Goal: Share content: Share content

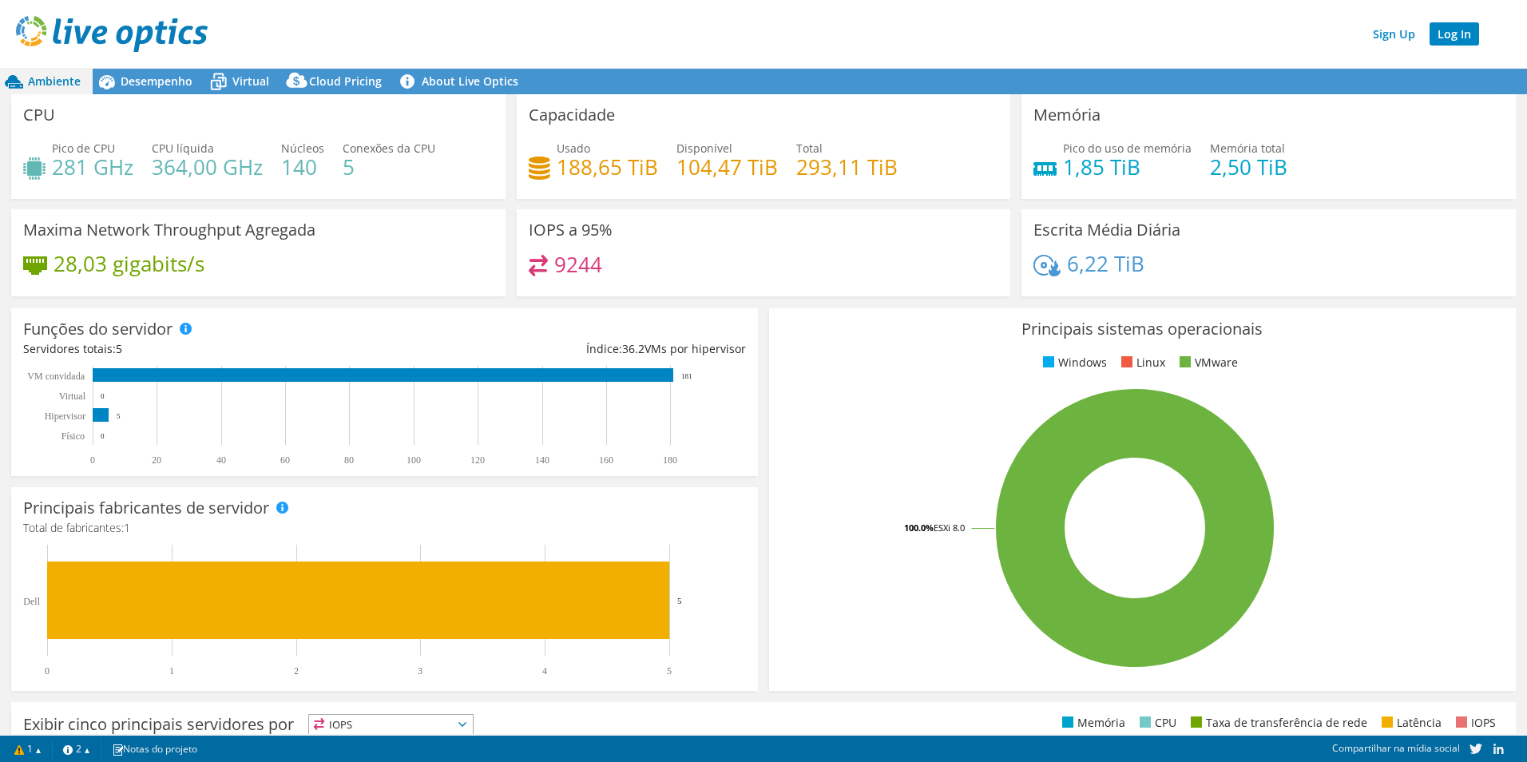
click at [1451, 34] on link "Log In" at bounding box center [1455, 33] width 50 height 23
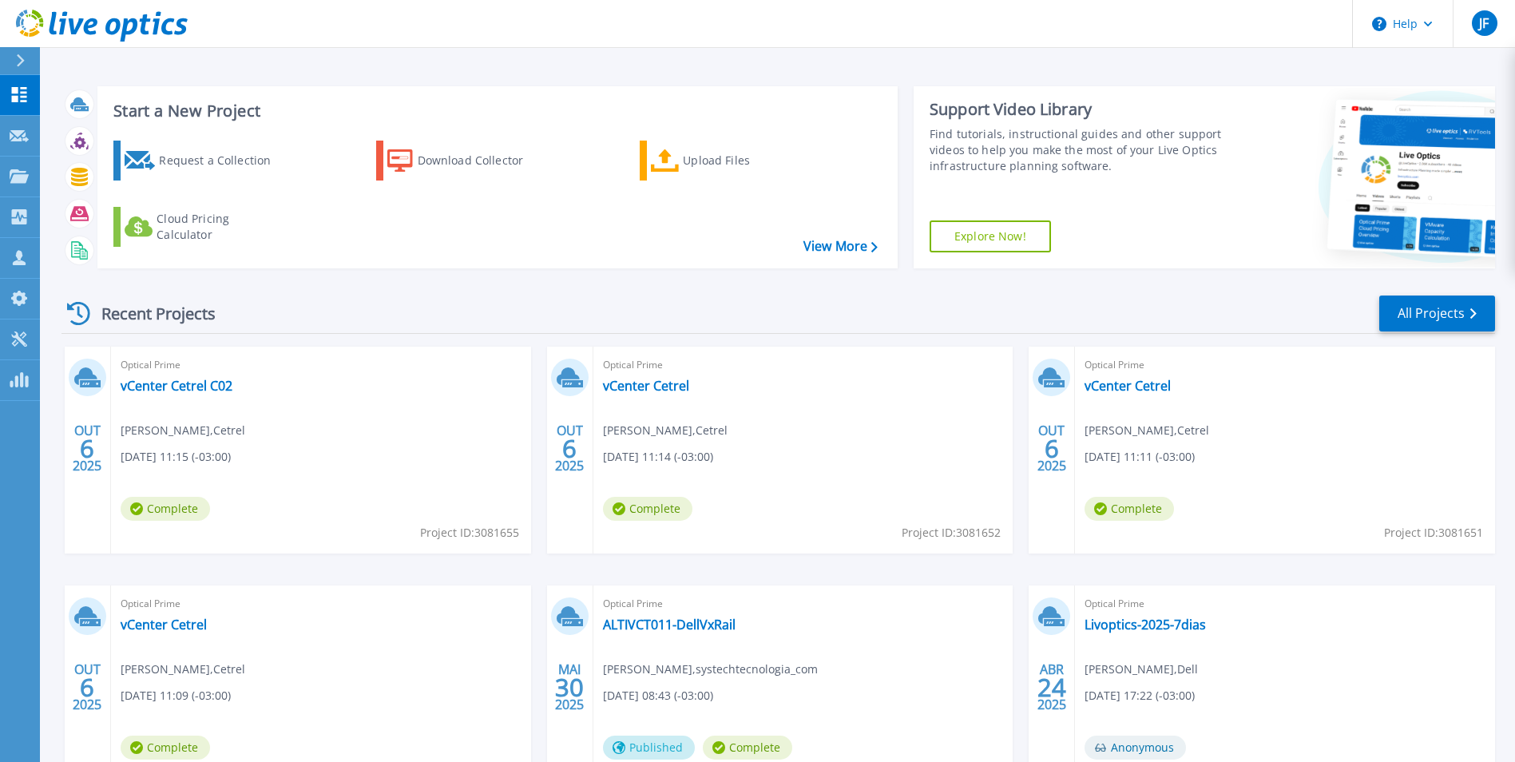
click at [18, 63] on icon at bounding box center [20, 60] width 9 height 13
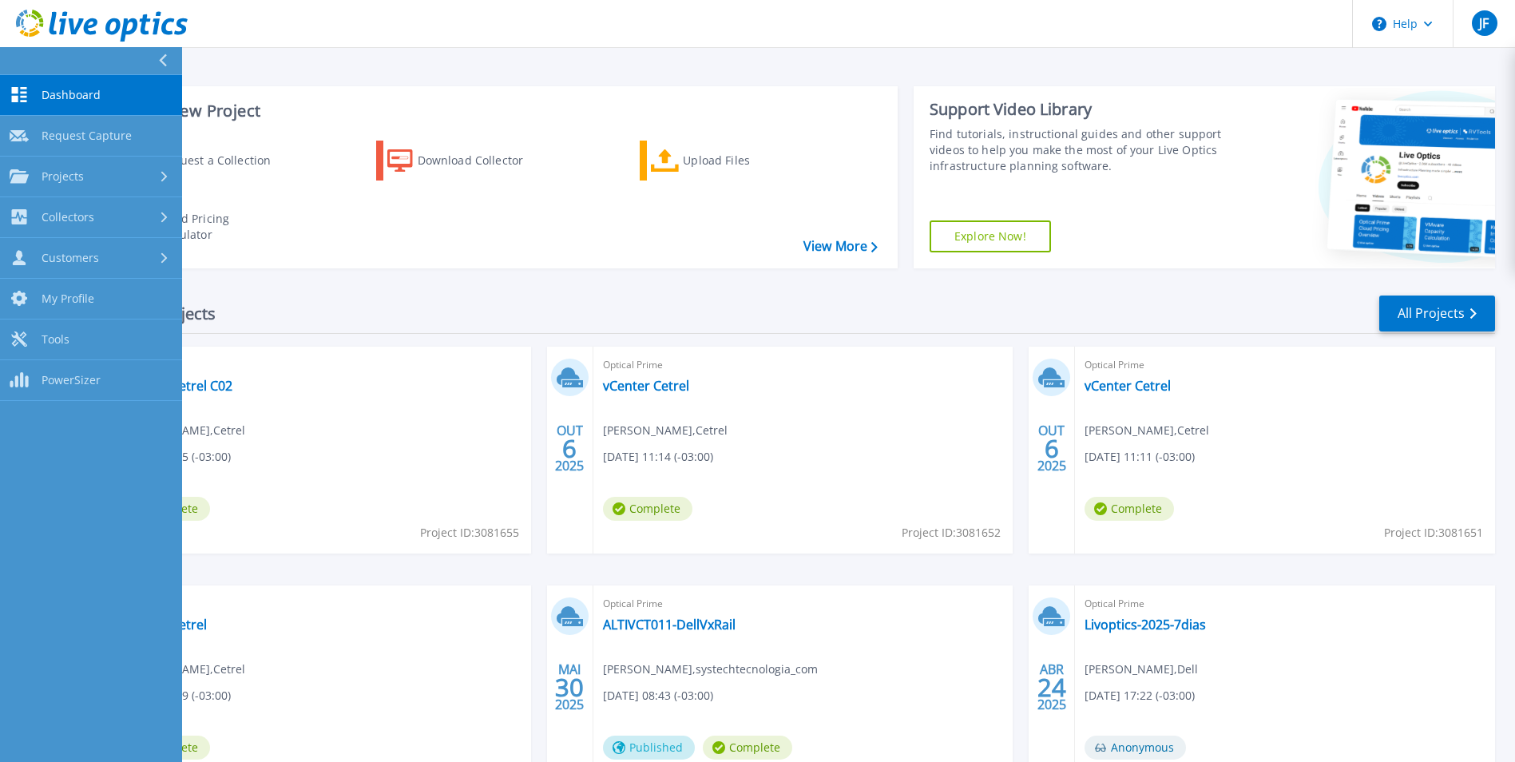
click at [459, 90] on div "Start a New Project Request a Collection Download Collector Upload Files Cloud …" at bounding box center [497, 177] width 800 height 182
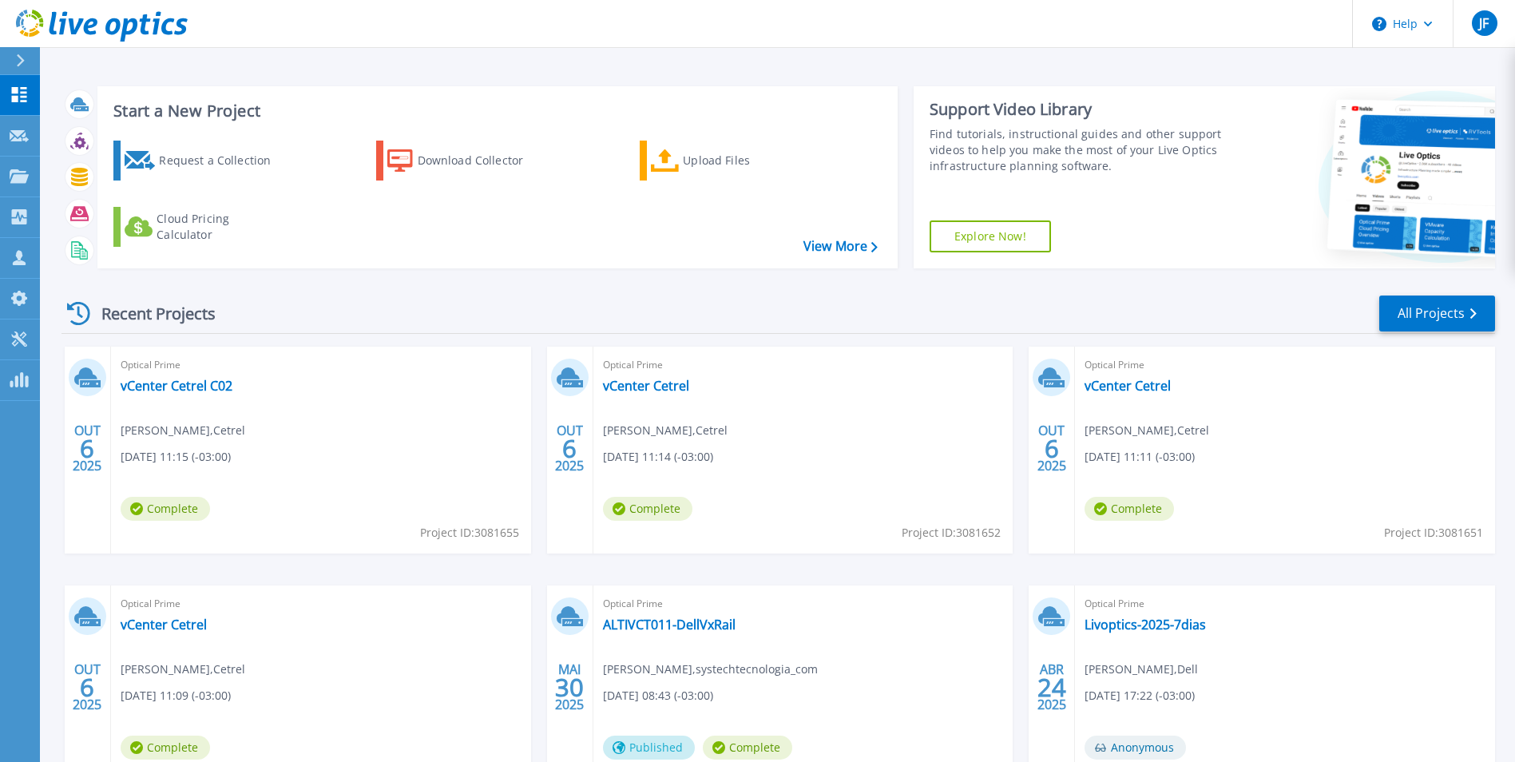
click at [18, 58] on icon at bounding box center [20, 60] width 9 height 13
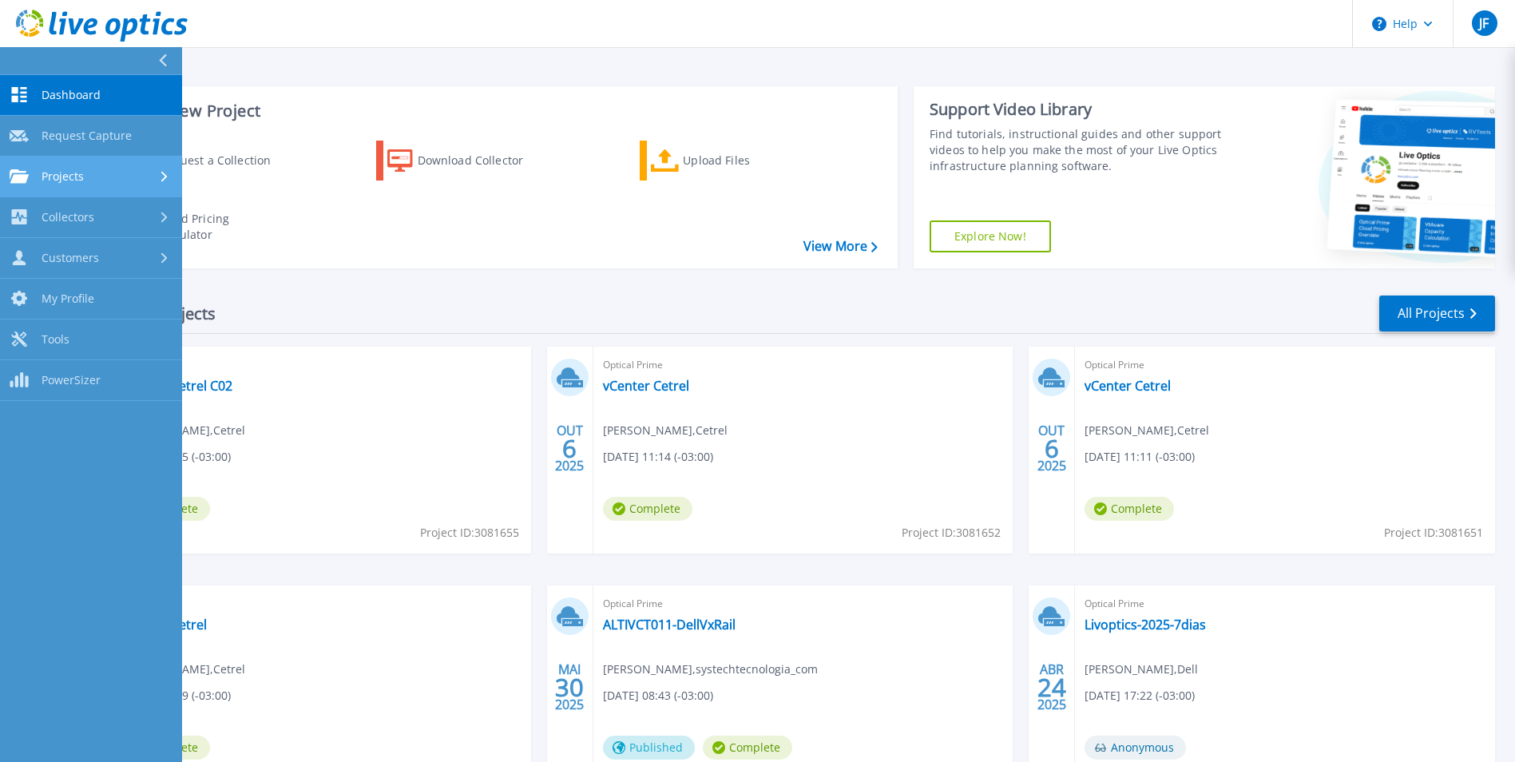
click at [124, 183] on div "Projects" at bounding box center [91, 176] width 163 height 14
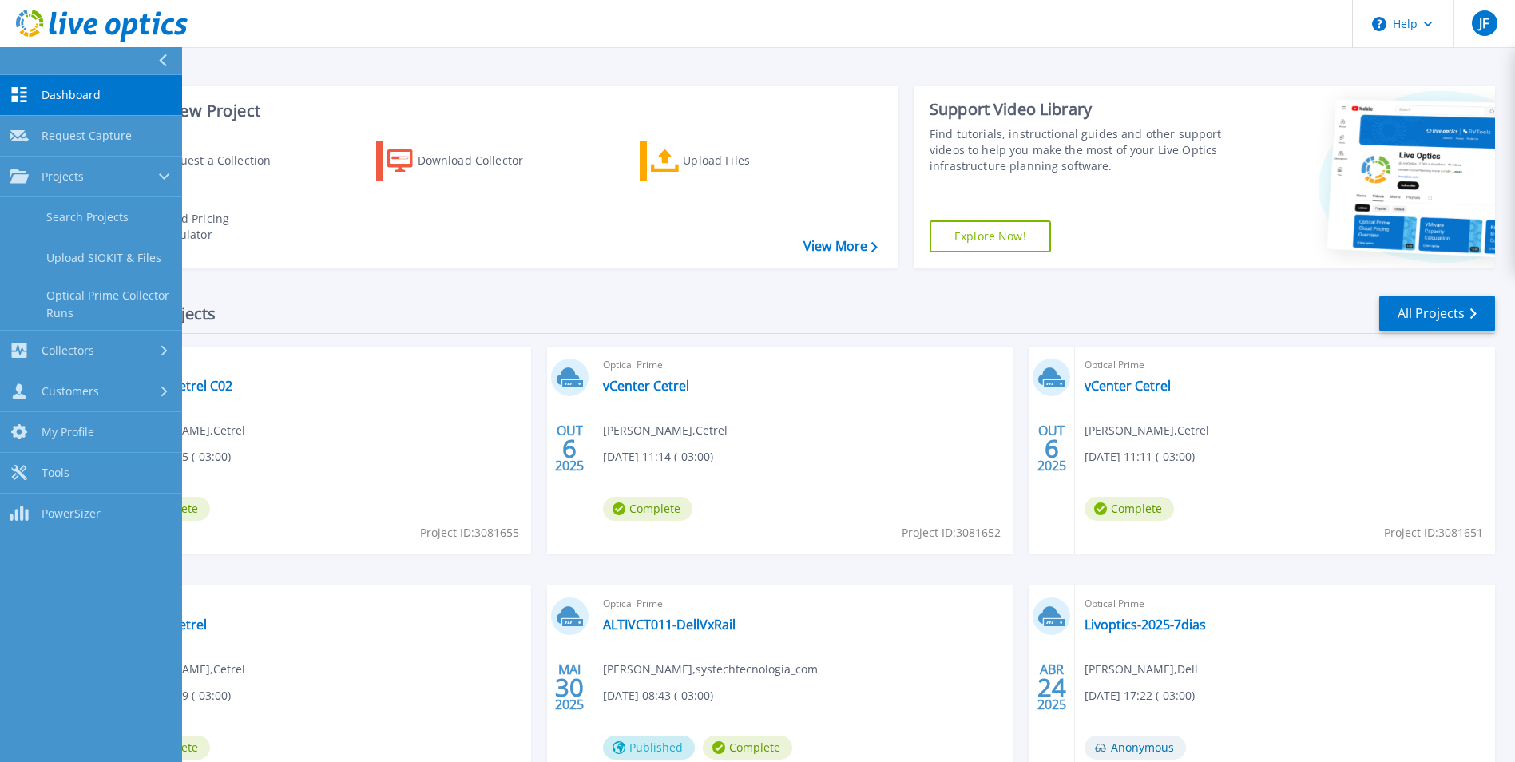
click at [69, 70] on button at bounding box center [91, 61] width 182 height 28
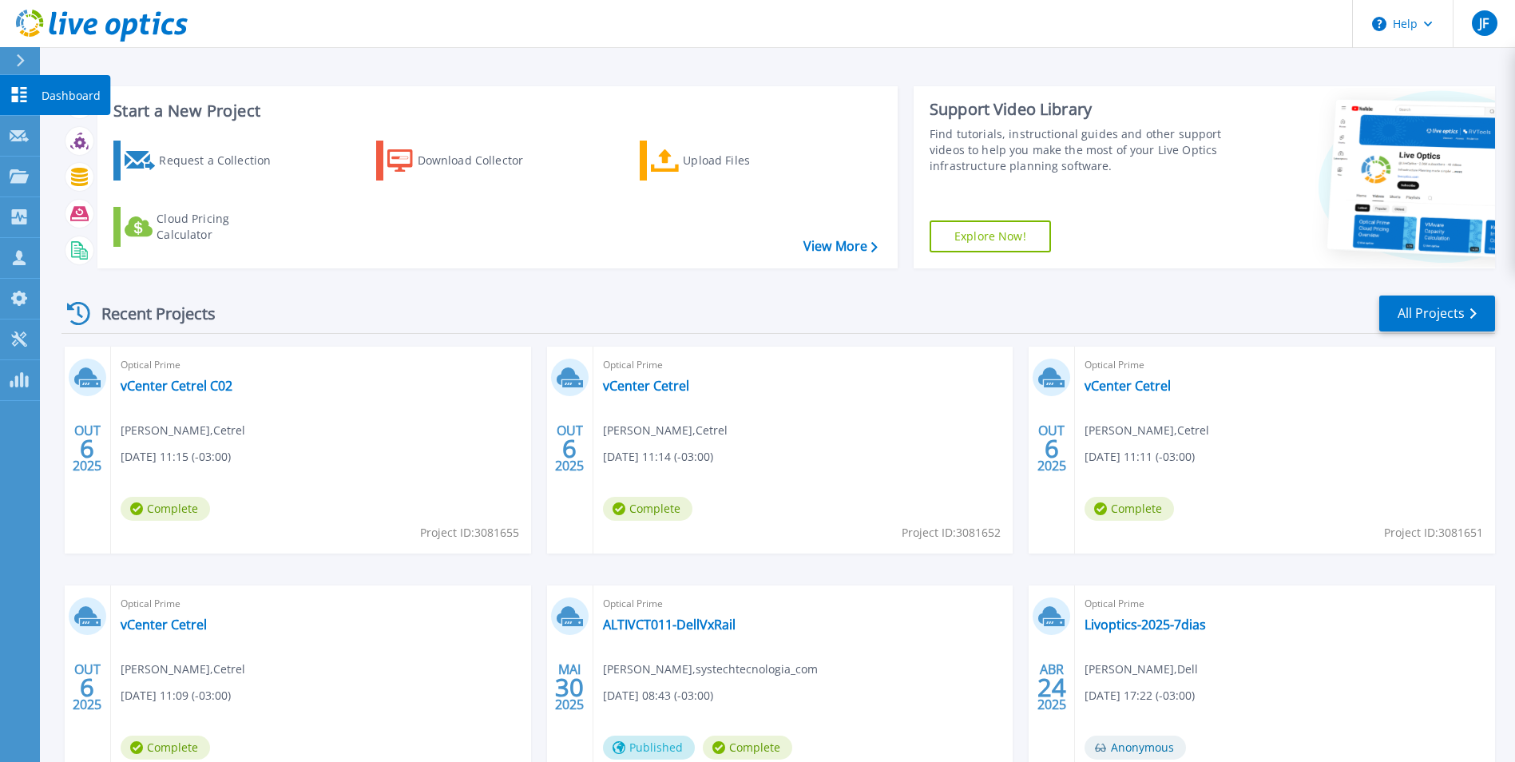
click at [65, 91] on p "Dashboard" at bounding box center [71, 96] width 59 height 42
click at [191, 383] on link "vCenter Cetrel C02" at bounding box center [177, 386] width 112 height 16
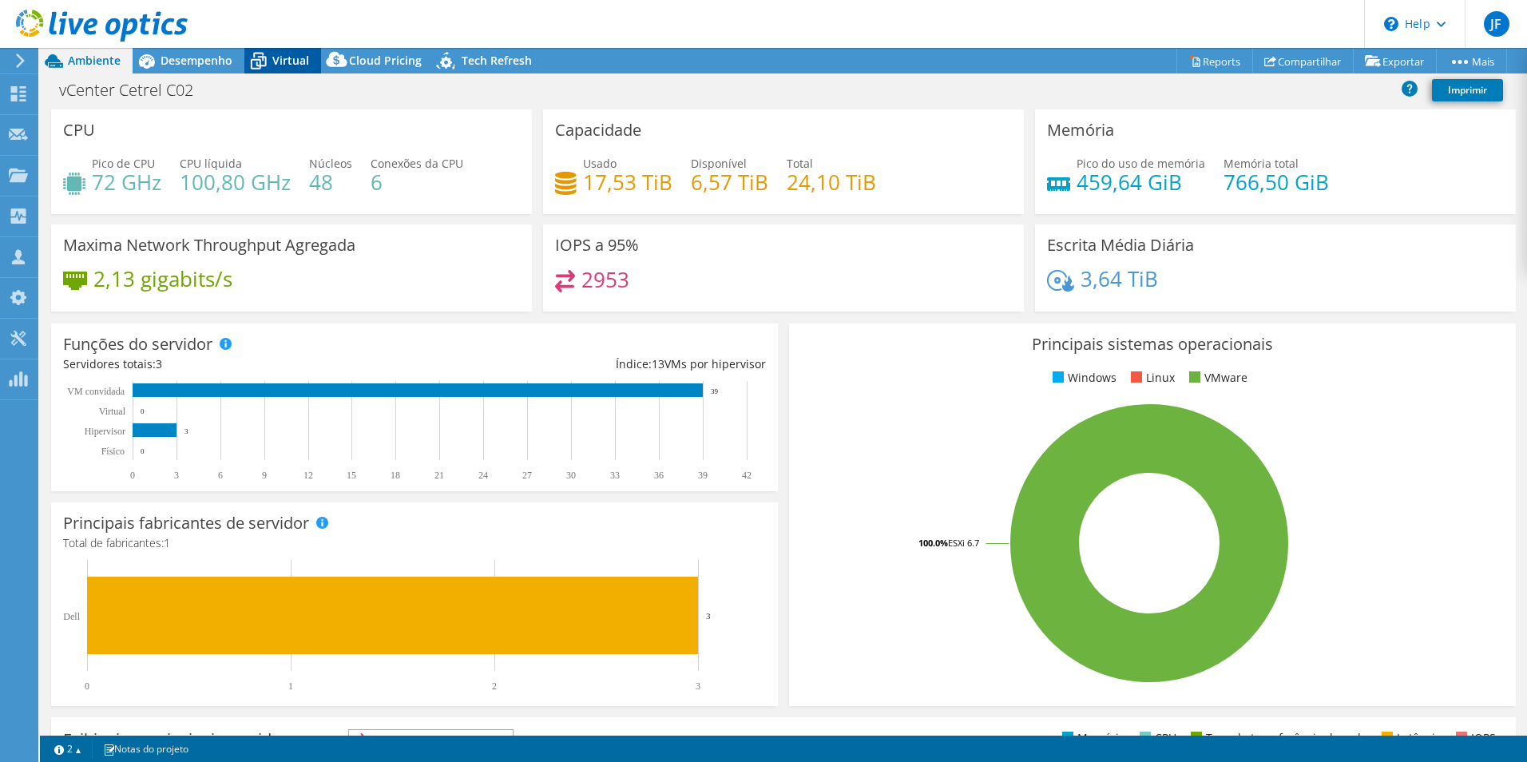
click at [269, 57] on icon at bounding box center [258, 61] width 28 height 28
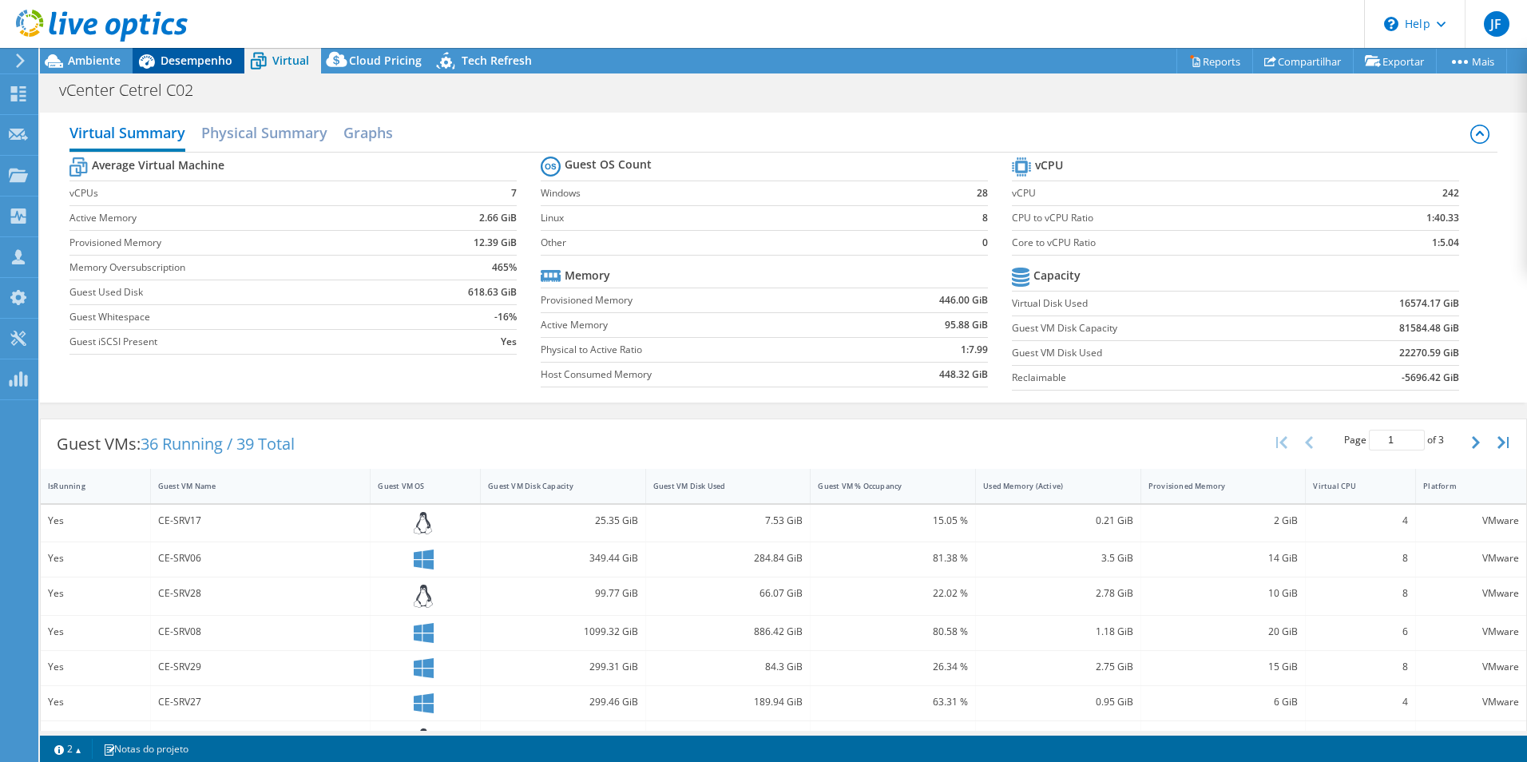
click at [181, 59] on span "Desempenho" at bounding box center [197, 60] width 72 height 15
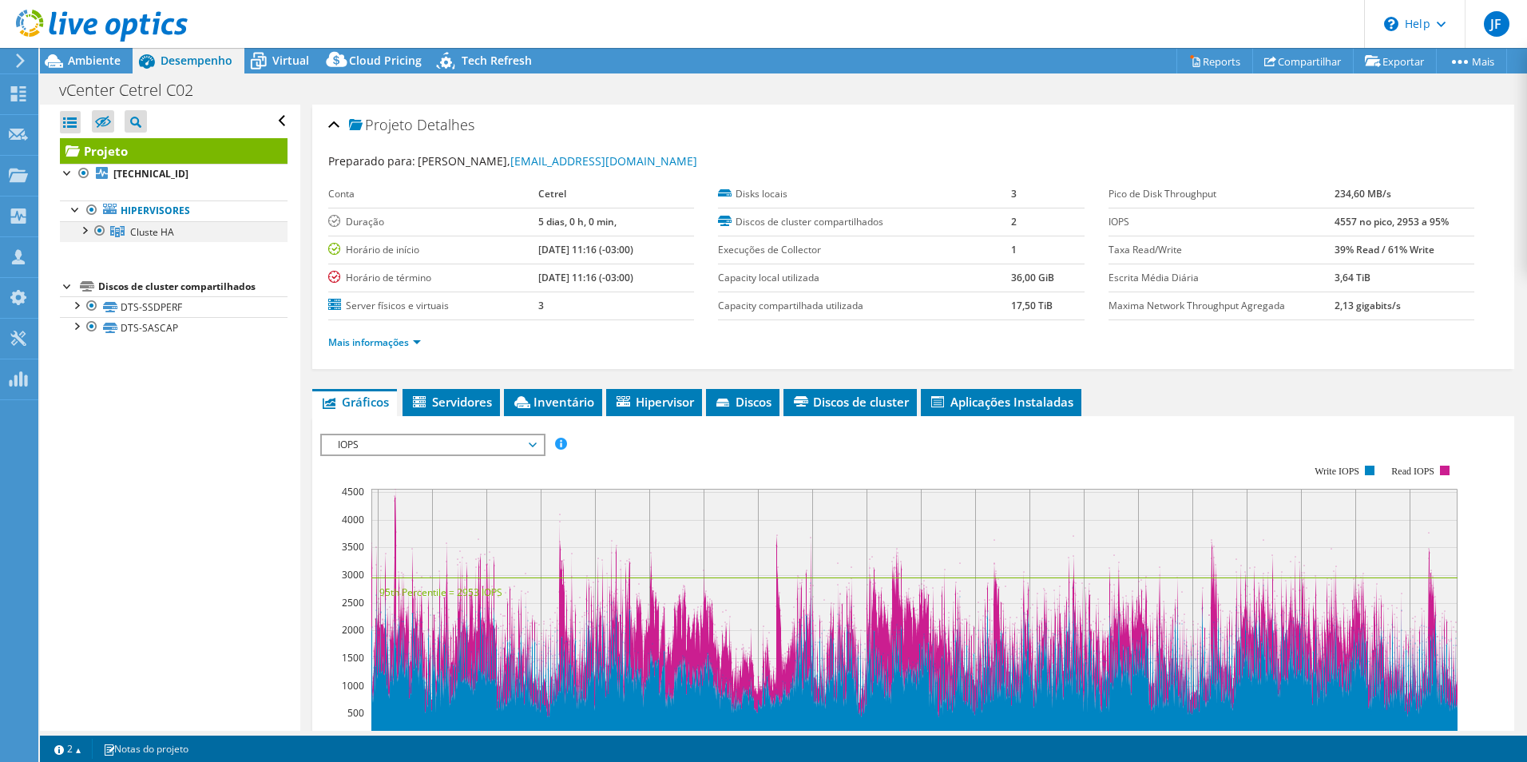
click at [86, 237] on div at bounding box center [84, 229] width 16 height 16
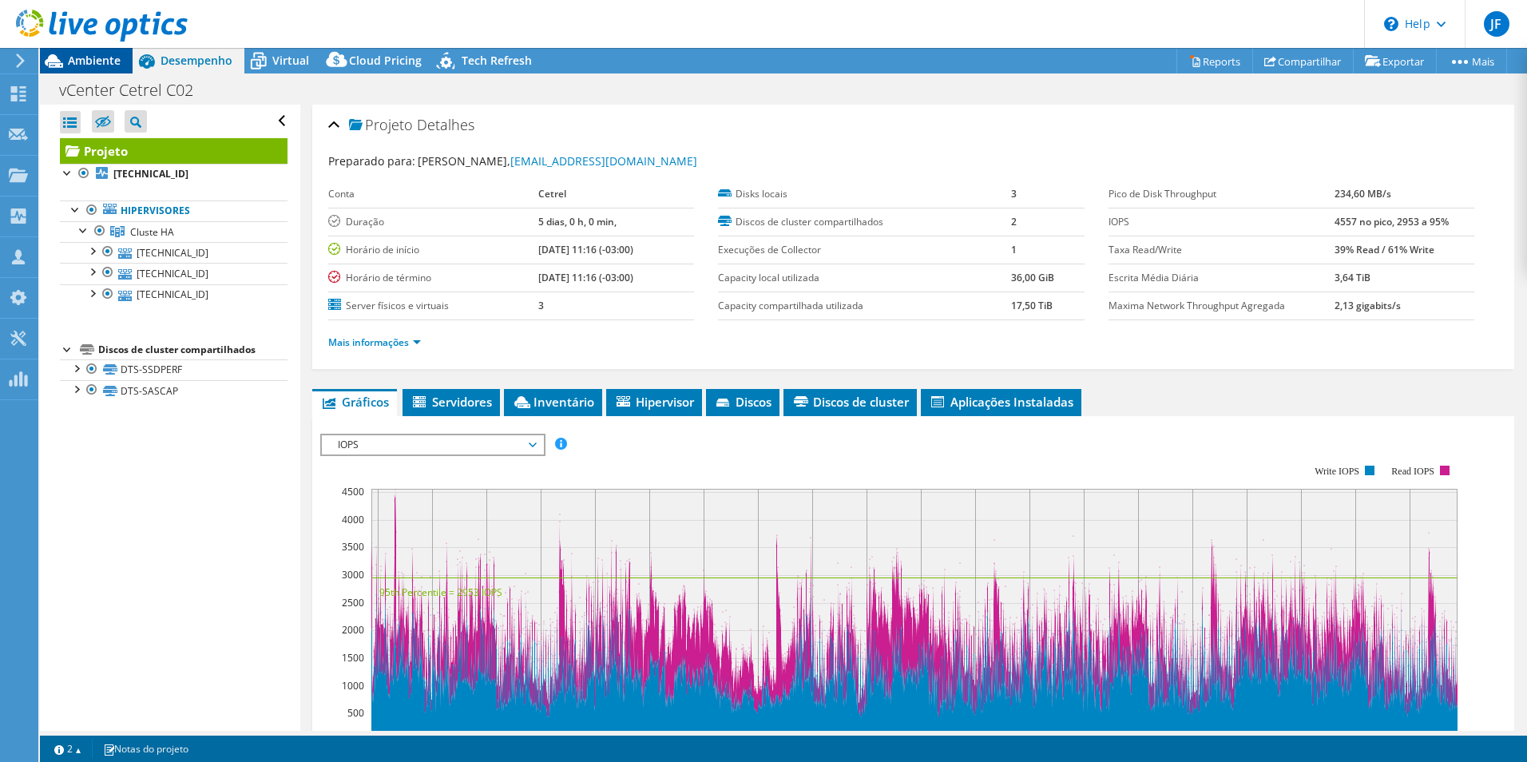
click at [90, 62] on span "Ambiente" at bounding box center [94, 60] width 53 height 15
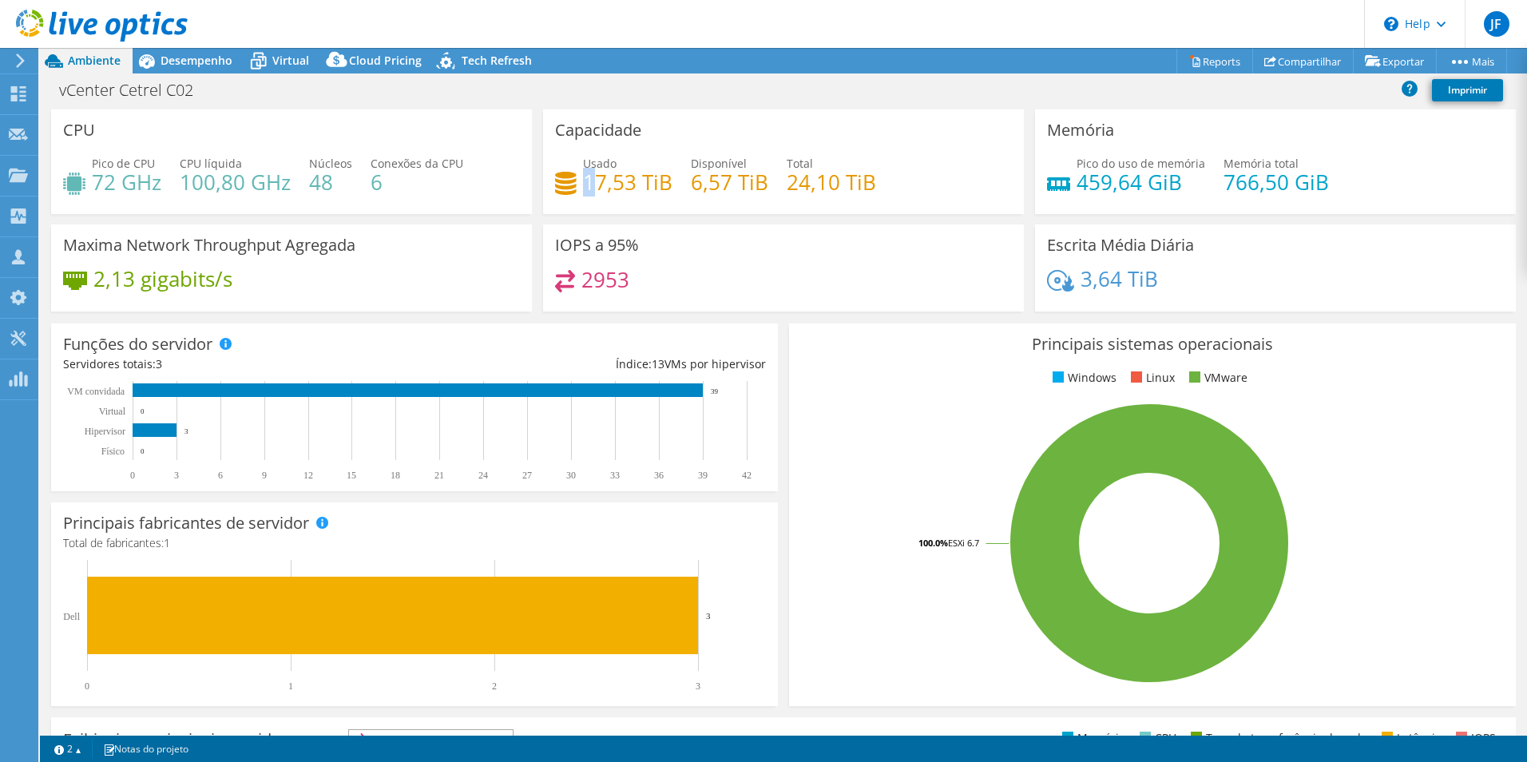
drag, startPoint x: 582, startPoint y: 178, endPoint x: 593, endPoint y: 178, distance: 12.0
click at [593, 178] on h4 "17,53 TiB" at bounding box center [627, 182] width 89 height 18
drag, startPoint x: 593, startPoint y: 178, endPoint x: 643, endPoint y: 197, distance: 53.1
click at [643, 197] on div "Usado 17,53 TiB Disponível 6,57 TiB Total 24,10 TiB" at bounding box center [783, 181] width 457 height 52
drag, startPoint x: 330, startPoint y: 183, endPoint x: 312, endPoint y: 183, distance: 18.4
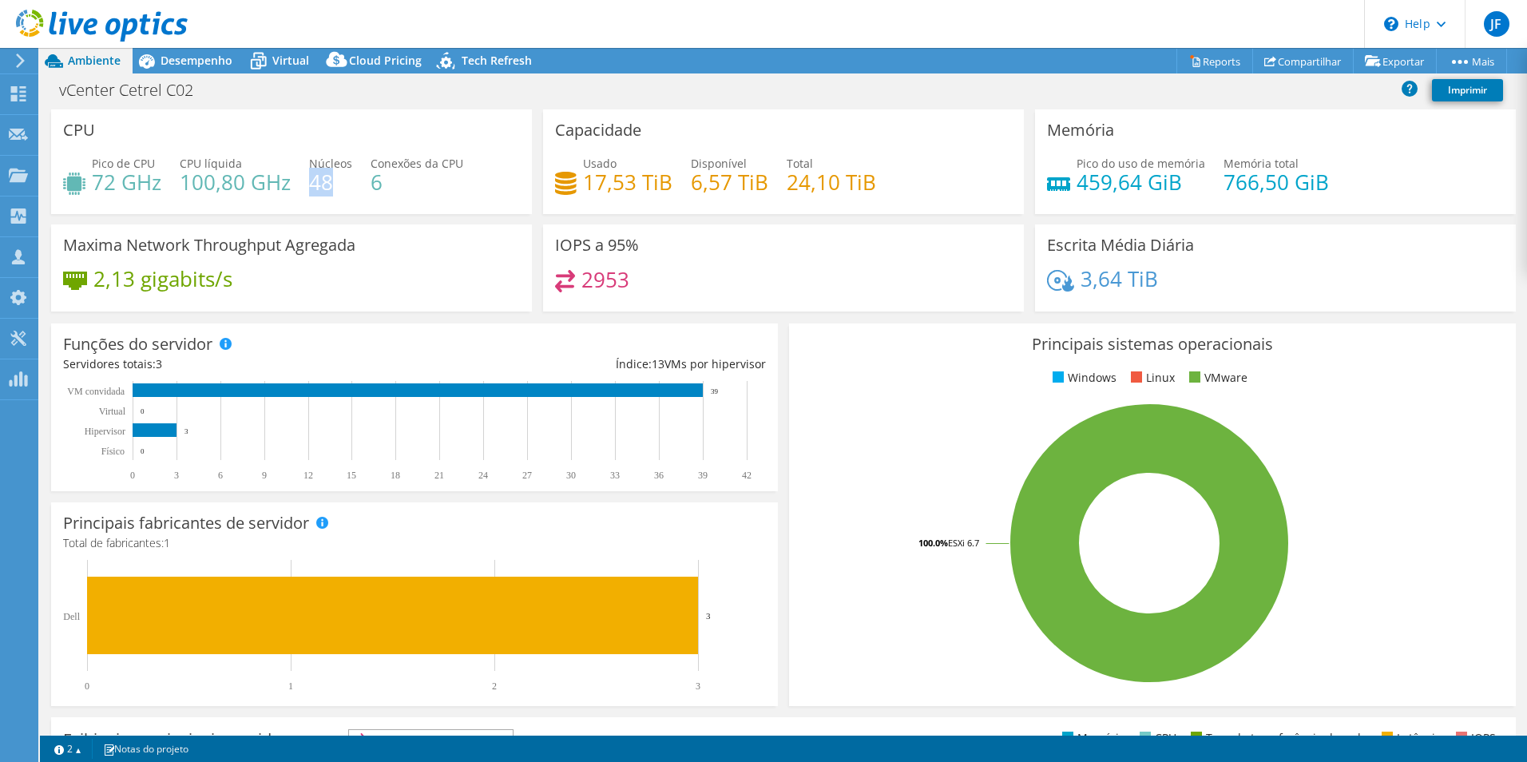
click at [312, 183] on h4 "48" at bounding box center [330, 182] width 43 height 18
drag, startPoint x: 312, startPoint y: 183, endPoint x: 380, endPoint y: 182, distance: 68.7
click at [380, 182] on h4 "6" at bounding box center [417, 182] width 93 height 18
drag, startPoint x: 380, startPoint y: 182, endPoint x: 391, endPoint y: 193, distance: 14.7
click at [391, 193] on div "Pico de CPU 72 GHz CPU líquida 100,80 GHz Núcleos 48 Conexões da CPU 6" at bounding box center [291, 181] width 457 height 52
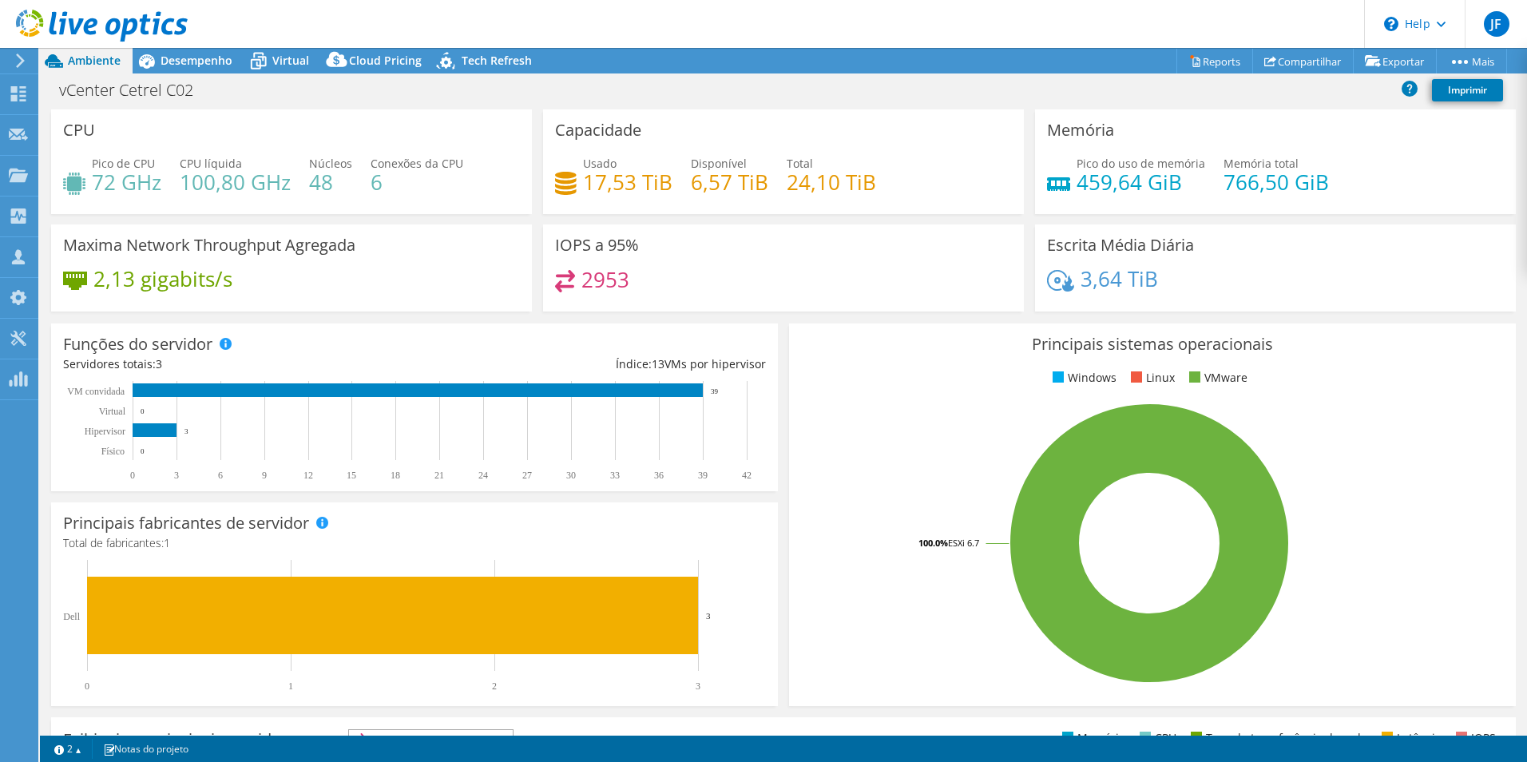
click at [26, 62] on icon at bounding box center [20, 61] width 12 height 14
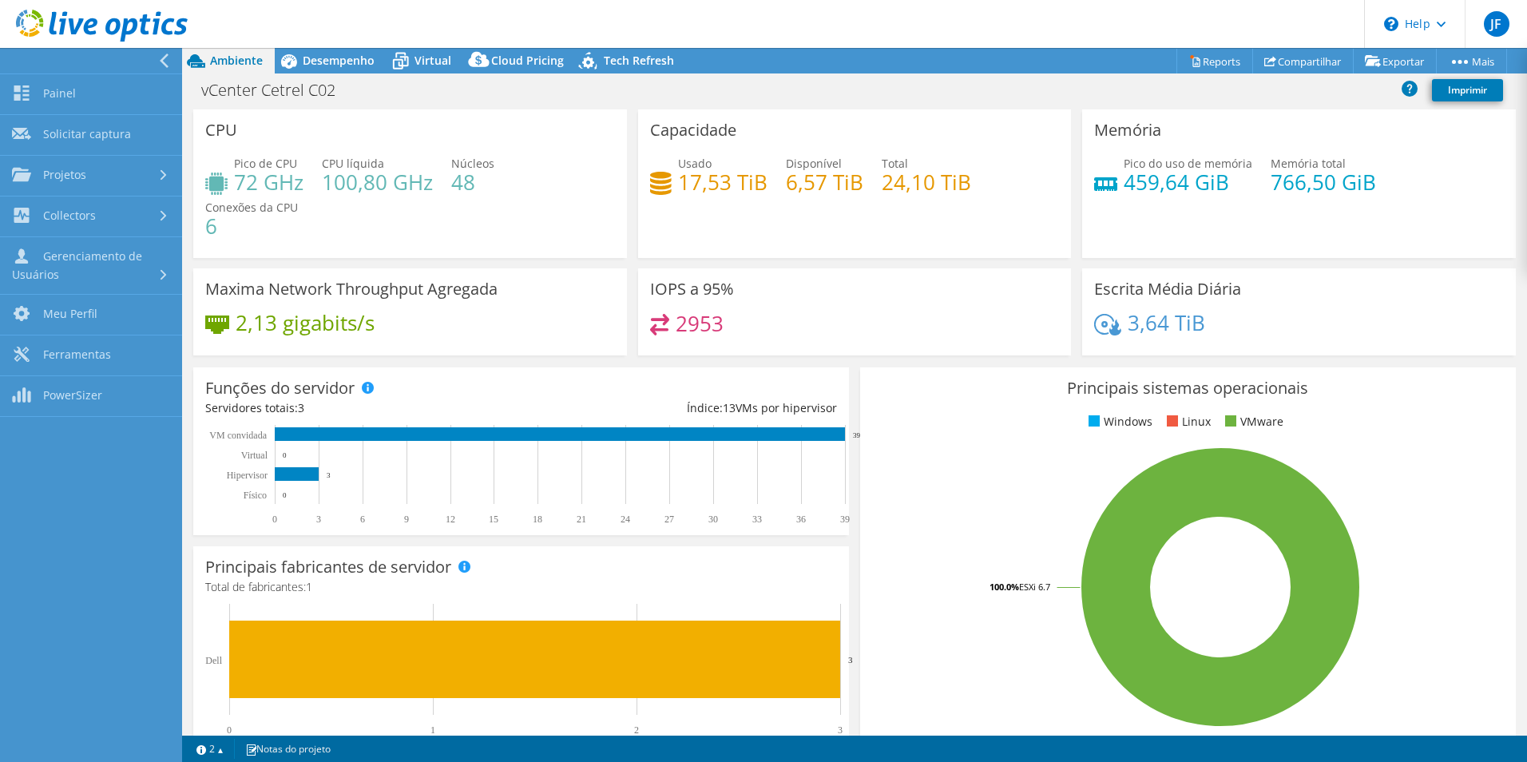
click at [694, 256] on div "Capacidade Usado 17,53 TiB Disponível 6,57 TiB Total 24,10 TiB" at bounding box center [855, 183] width 434 height 149
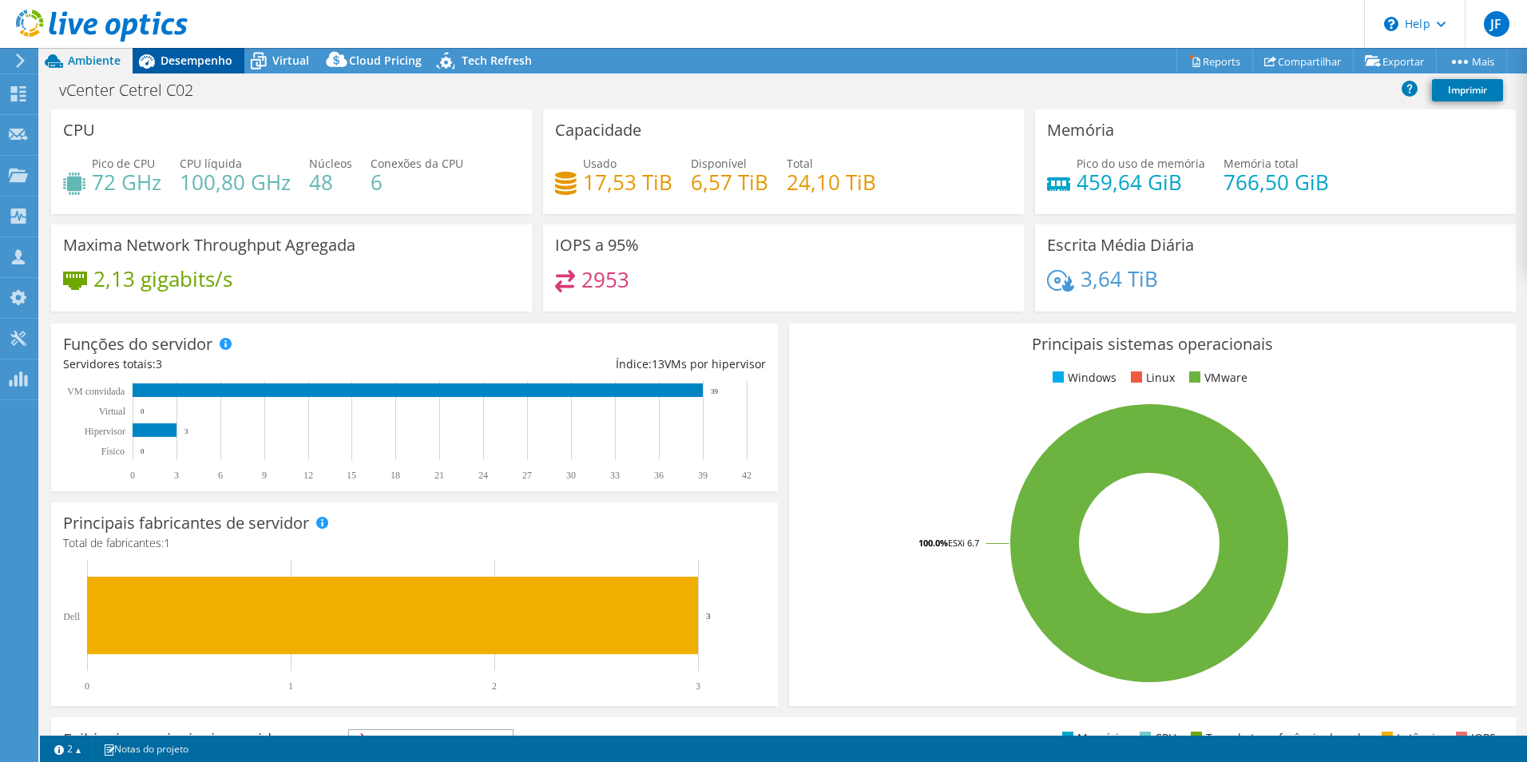
click at [174, 70] on div "Desempenho" at bounding box center [189, 61] width 112 height 26
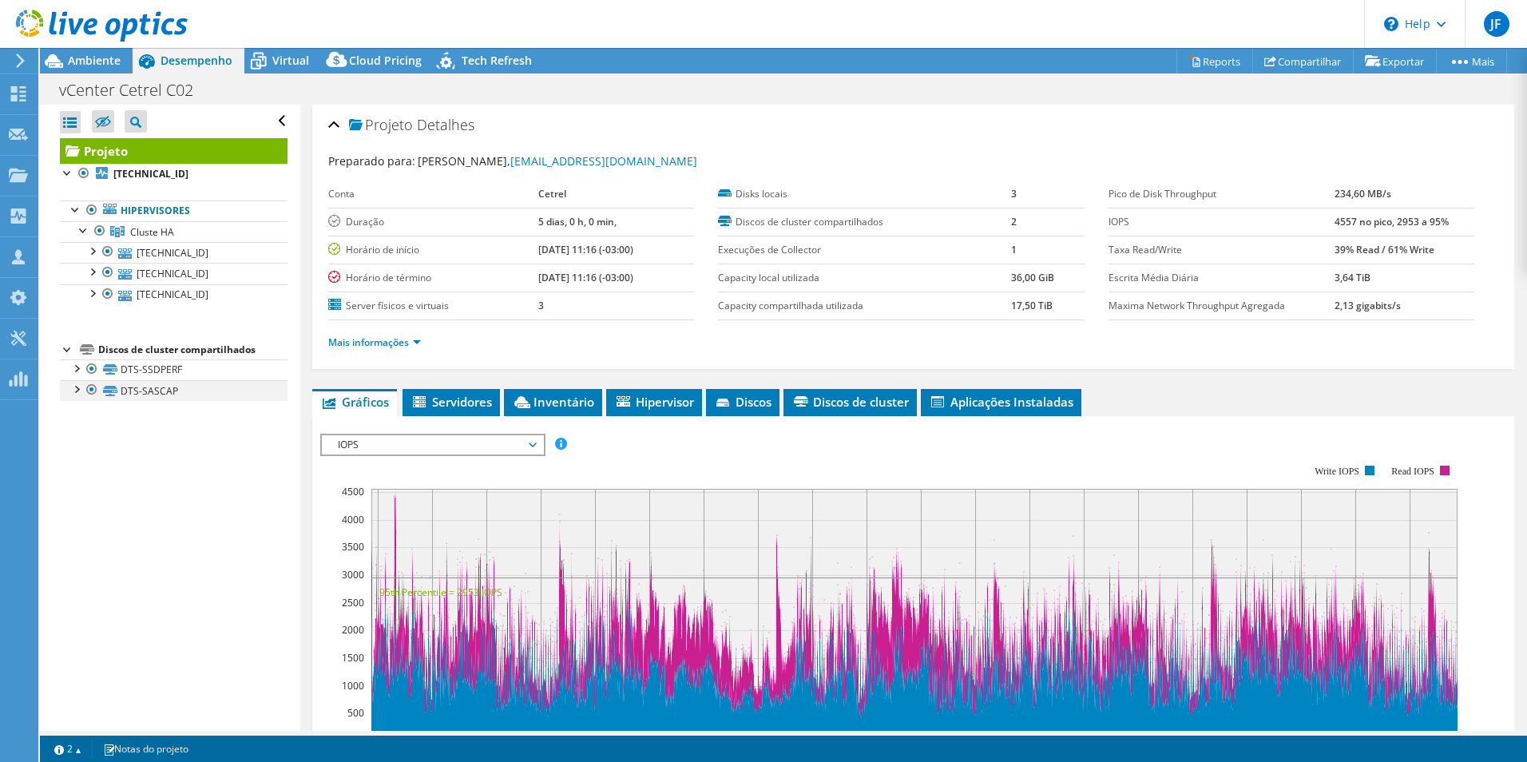
click at [77, 387] on div at bounding box center [76, 388] width 16 height 16
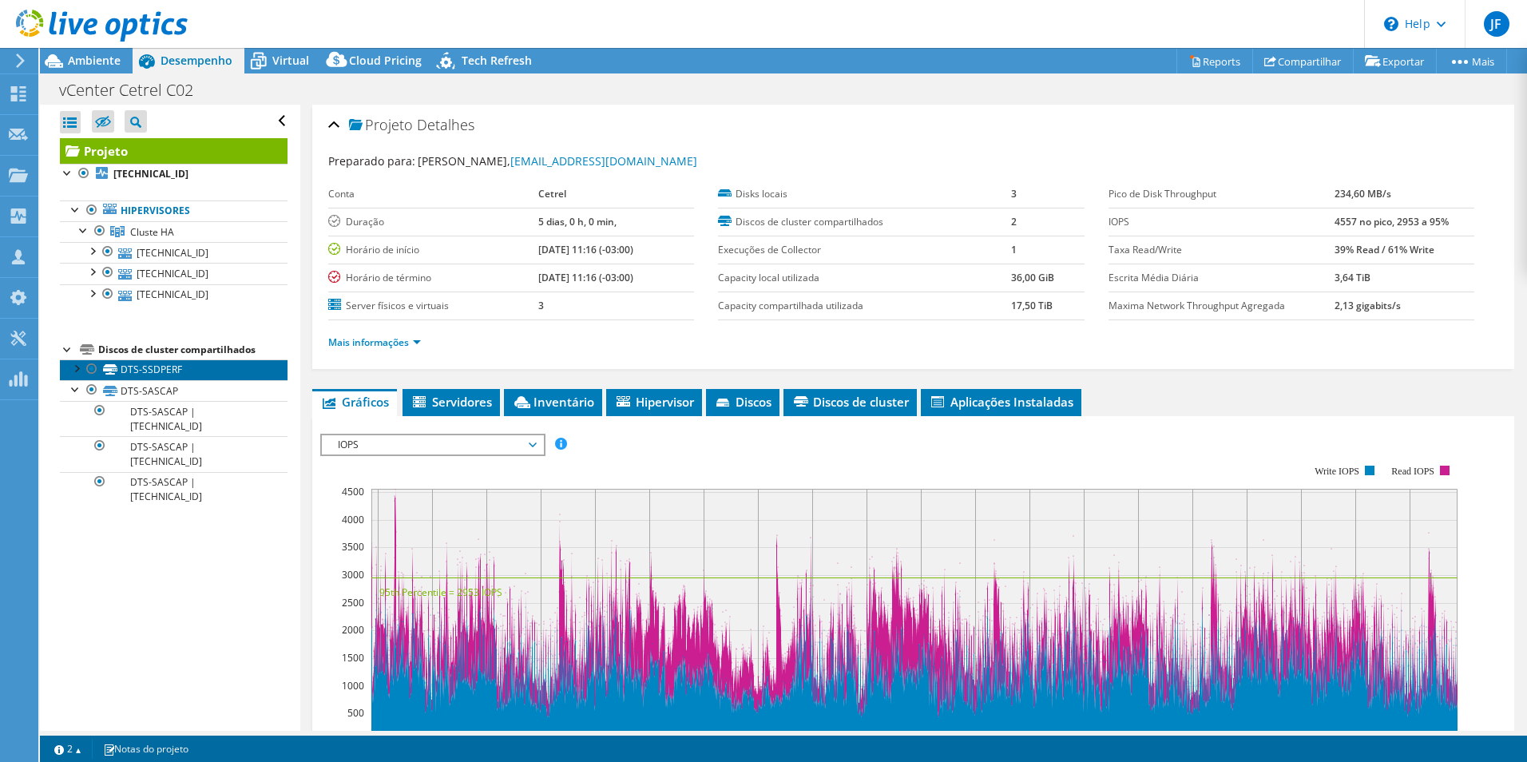
click at [134, 371] on link "DTS-SSDPERF" at bounding box center [174, 369] width 228 height 21
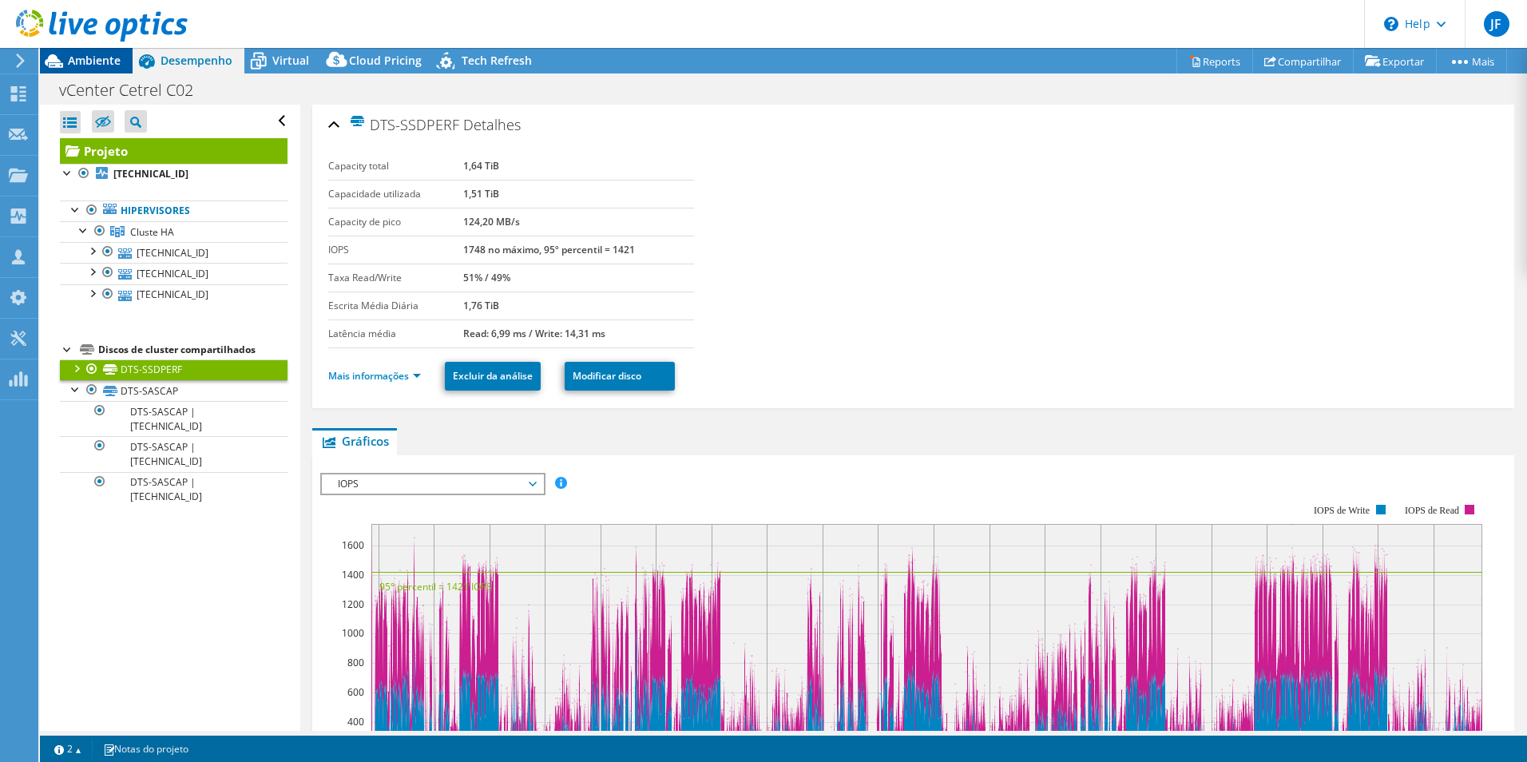
click at [111, 54] on span "Ambiente" at bounding box center [94, 60] width 53 height 15
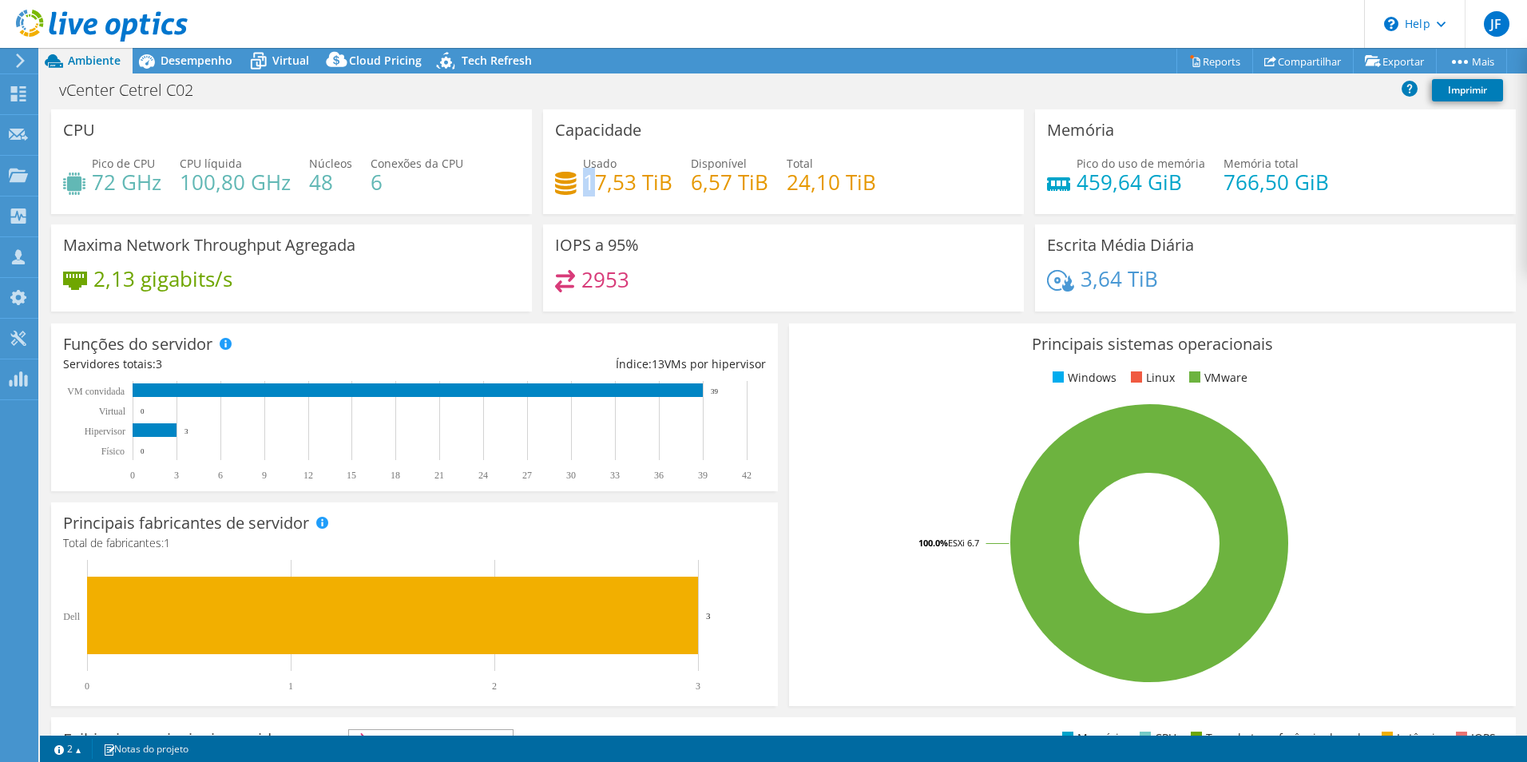
click at [587, 179] on h4 "17,53 TiB" at bounding box center [627, 182] width 89 height 18
drag, startPoint x: 587, startPoint y: 179, endPoint x: 577, endPoint y: 183, distance: 11.1
click at [577, 183] on div "Usado 17,53 TiB" at bounding box center [613, 173] width 117 height 36
click at [577, 179] on div "Usado 17,53 TiB" at bounding box center [613, 173] width 117 height 36
drag, startPoint x: 581, startPoint y: 184, endPoint x: 600, endPoint y: 185, distance: 19.2
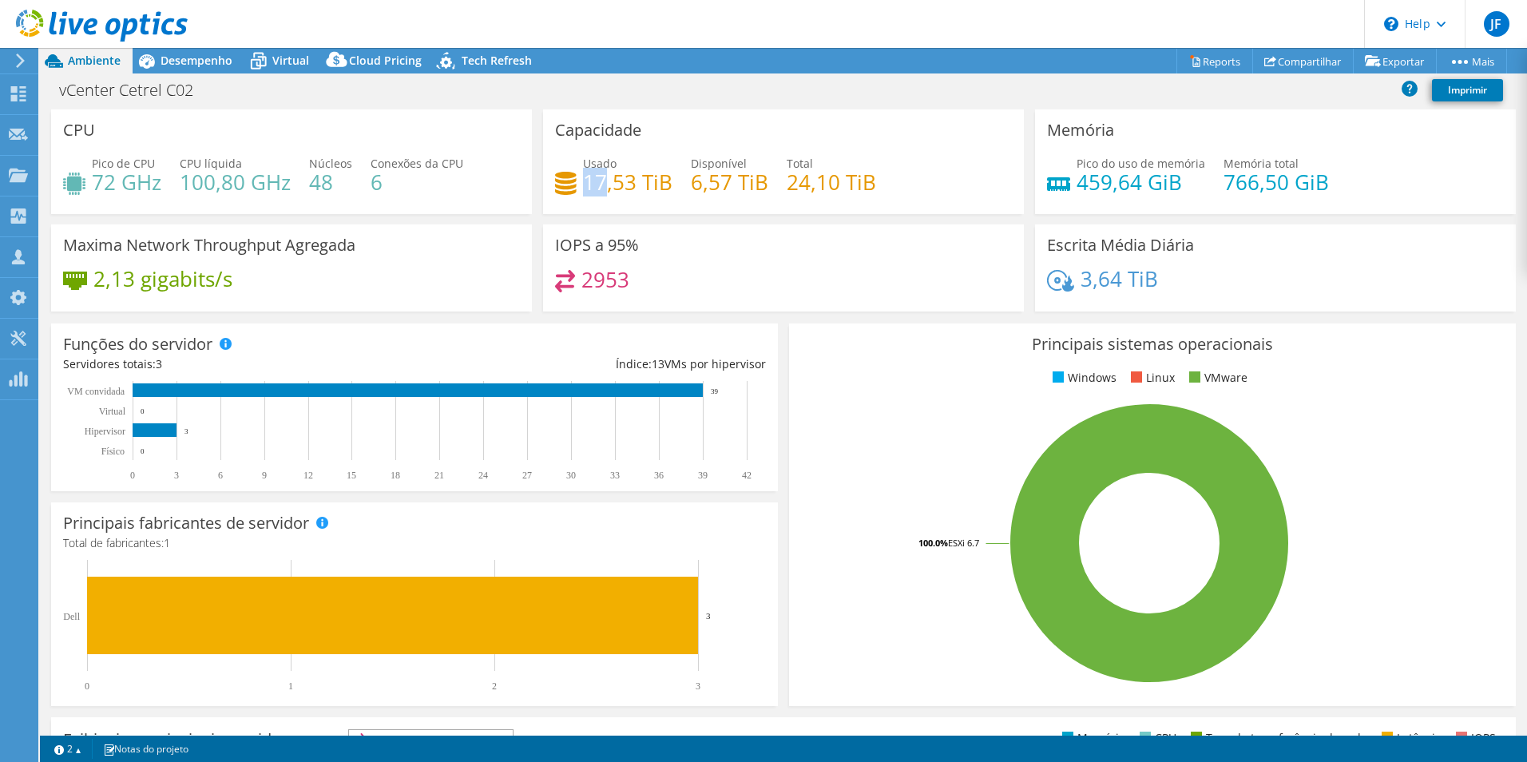
click at [600, 185] on h4 "17,53 TiB" at bounding box center [627, 182] width 89 height 18
drag, startPoint x: 600, startPoint y: 185, endPoint x: 582, endPoint y: 185, distance: 17.6
click at [583, 185] on h4 "17,53 TiB" at bounding box center [627, 182] width 89 height 18
click at [578, 191] on div "Usado 17,53 TiB Disponível 6,57 TiB Total 24,10 TiB" at bounding box center [783, 181] width 457 height 52
click at [199, 63] on span "Desempenho" at bounding box center [197, 60] width 72 height 15
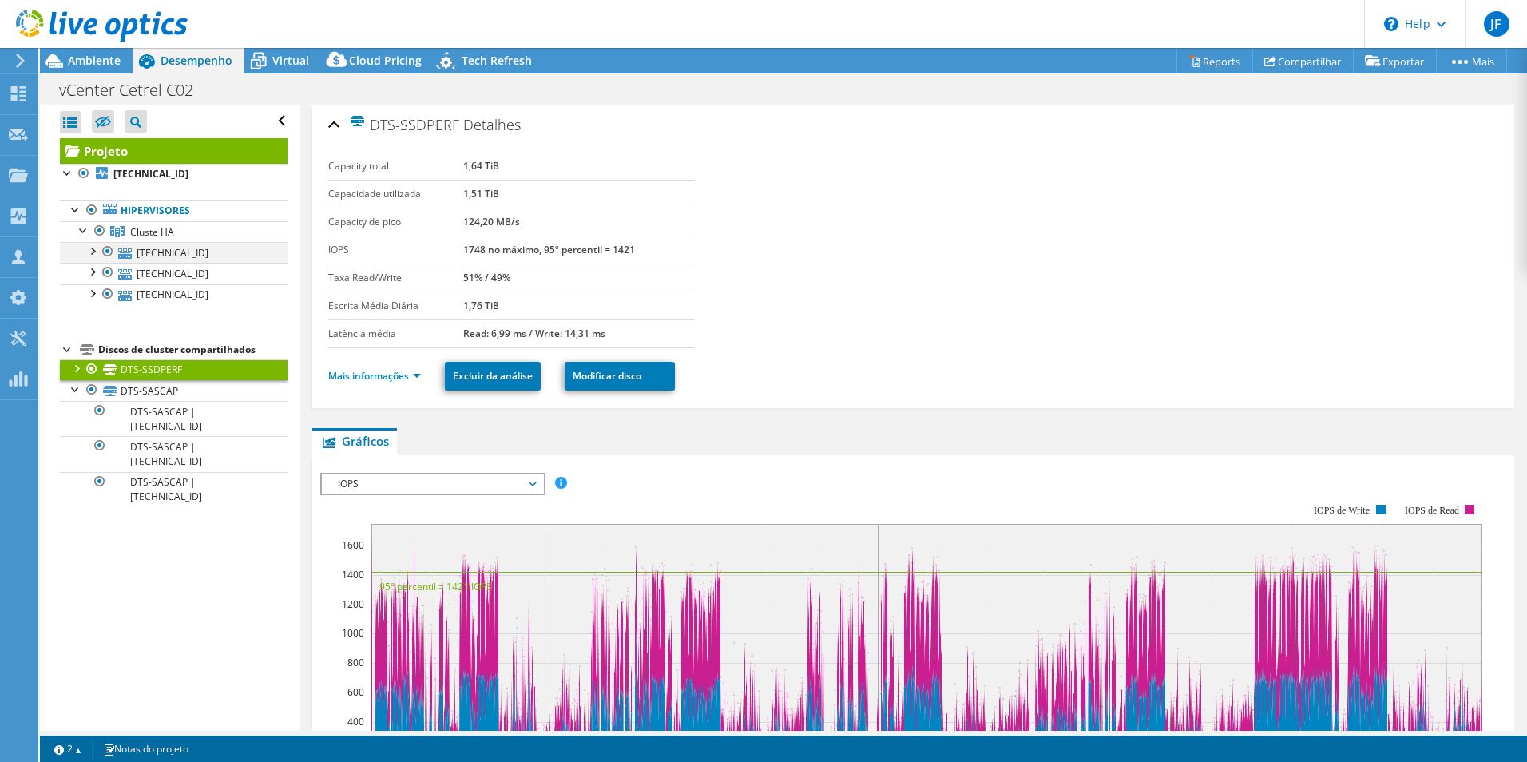
click at [85, 254] on div at bounding box center [92, 250] width 16 height 16
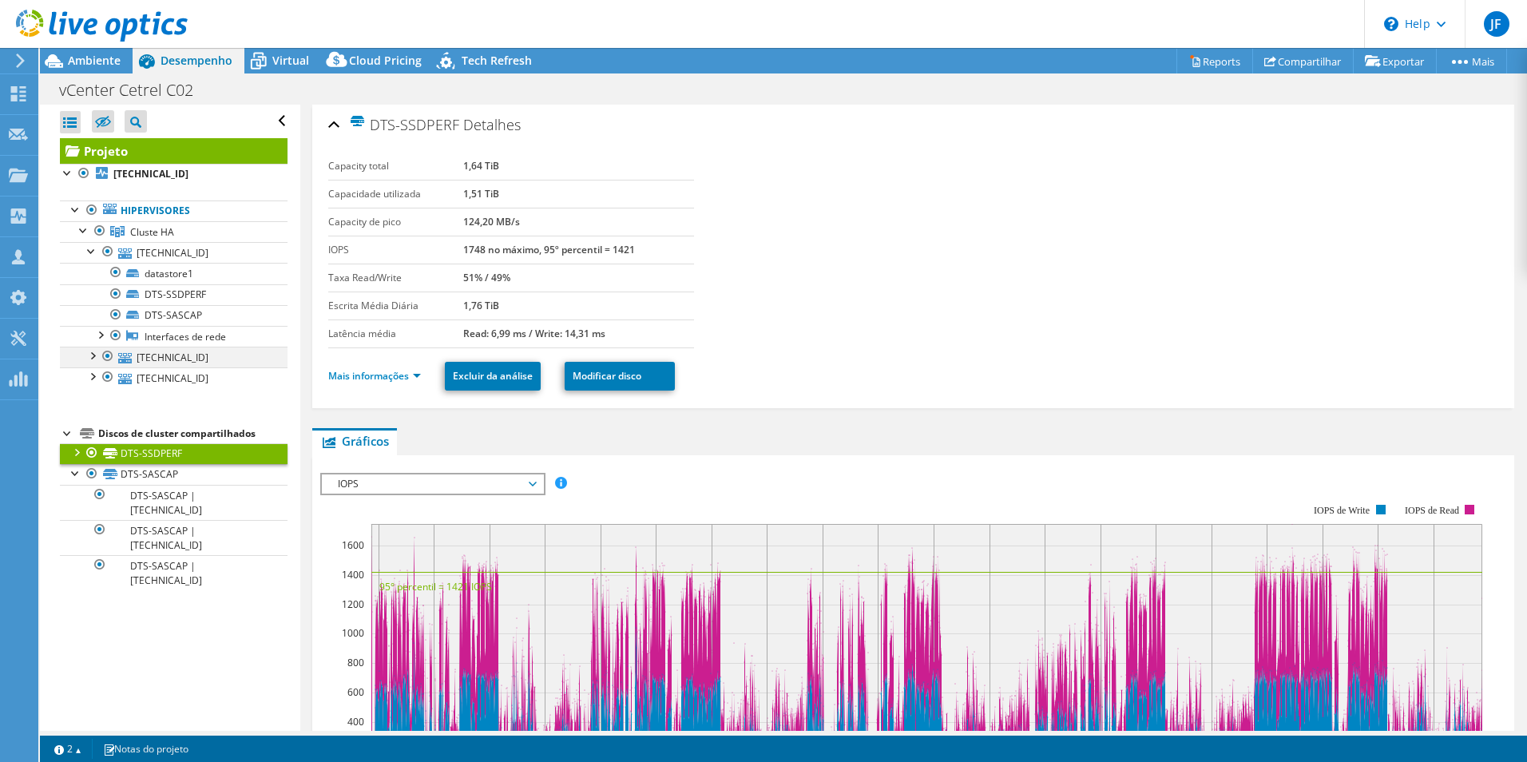
click at [89, 351] on div at bounding box center [92, 355] width 16 height 16
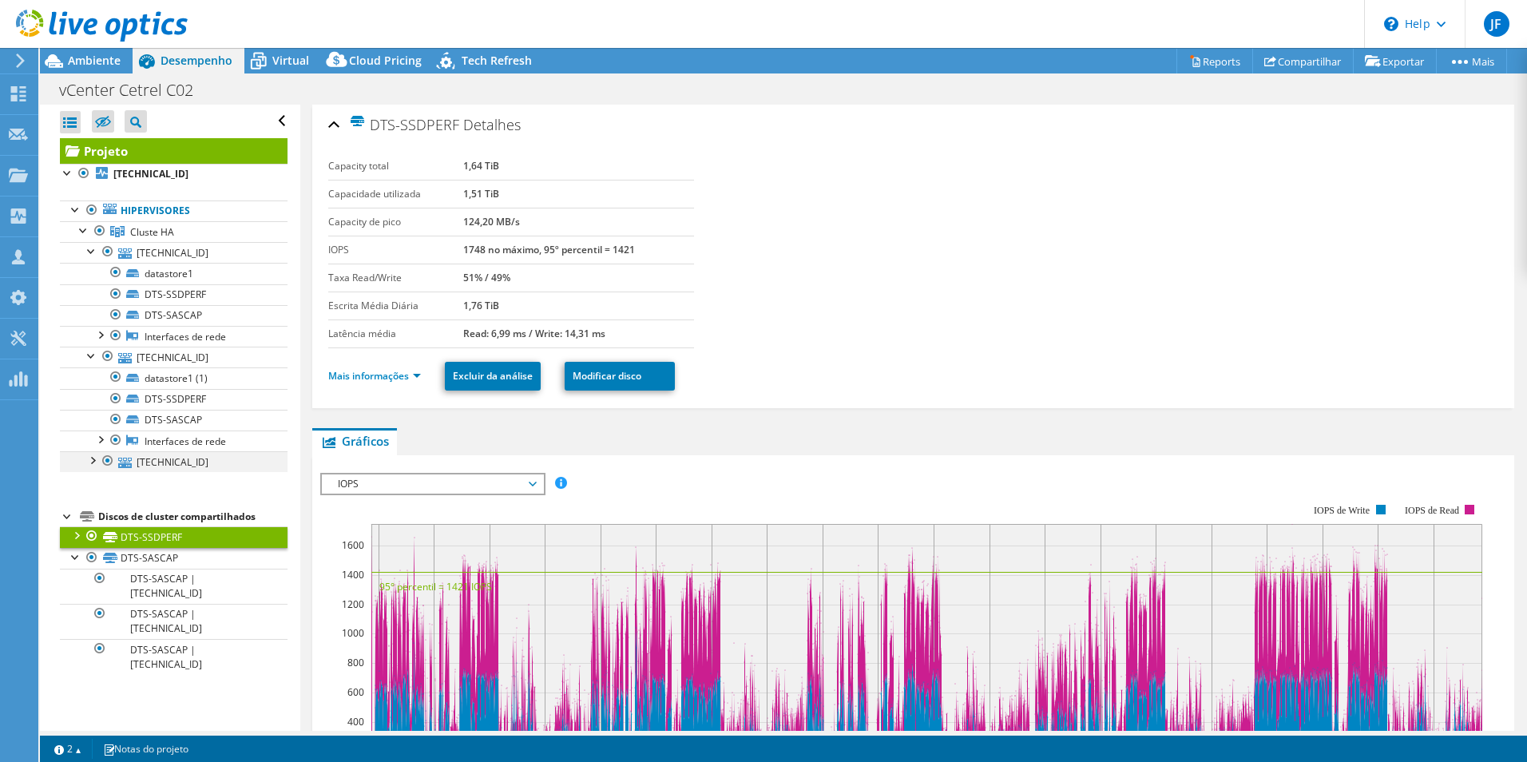
click at [93, 460] on div at bounding box center [92, 459] width 16 height 16
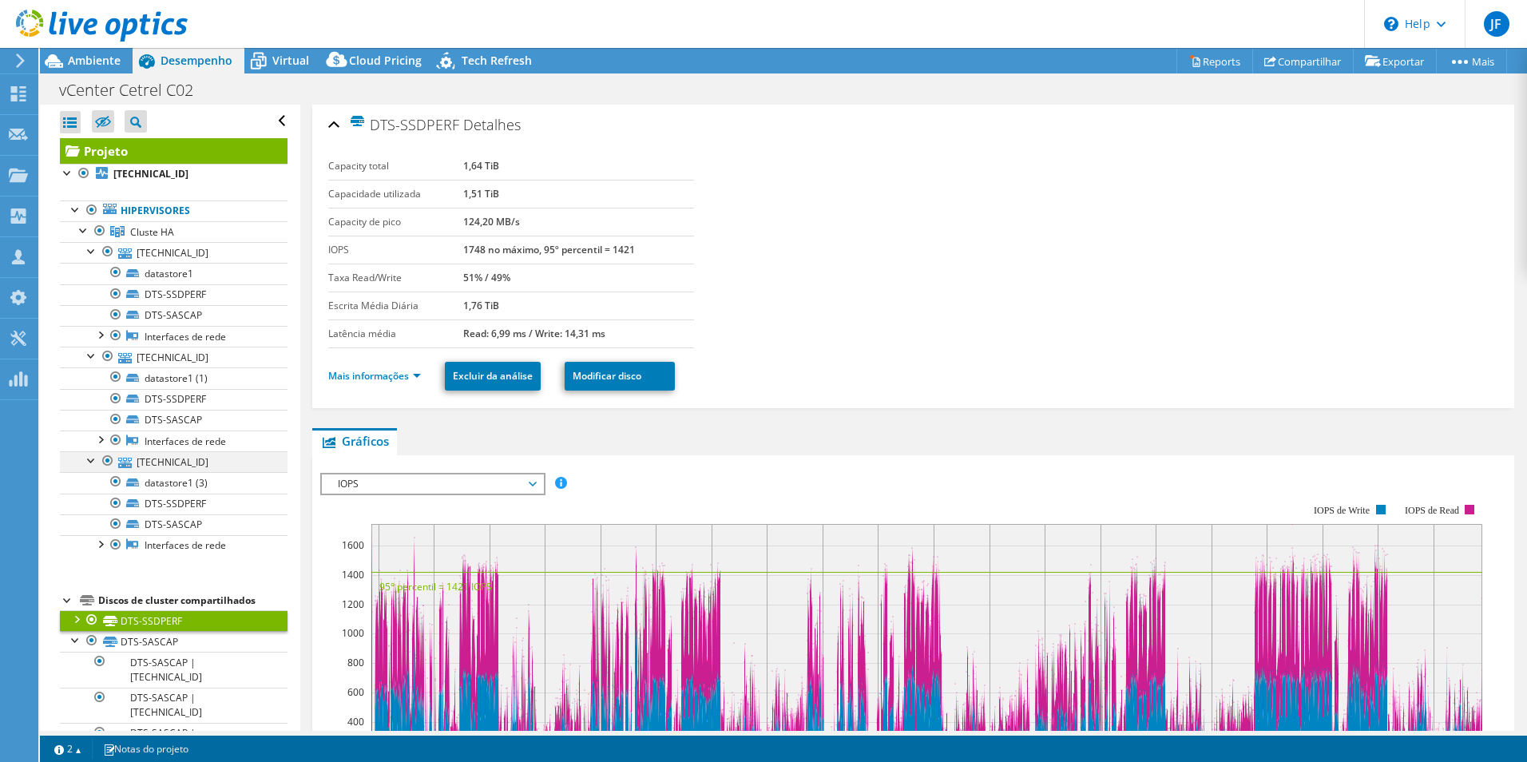
click at [91, 460] on div at bounding box center [92, 459] width 16 height 16
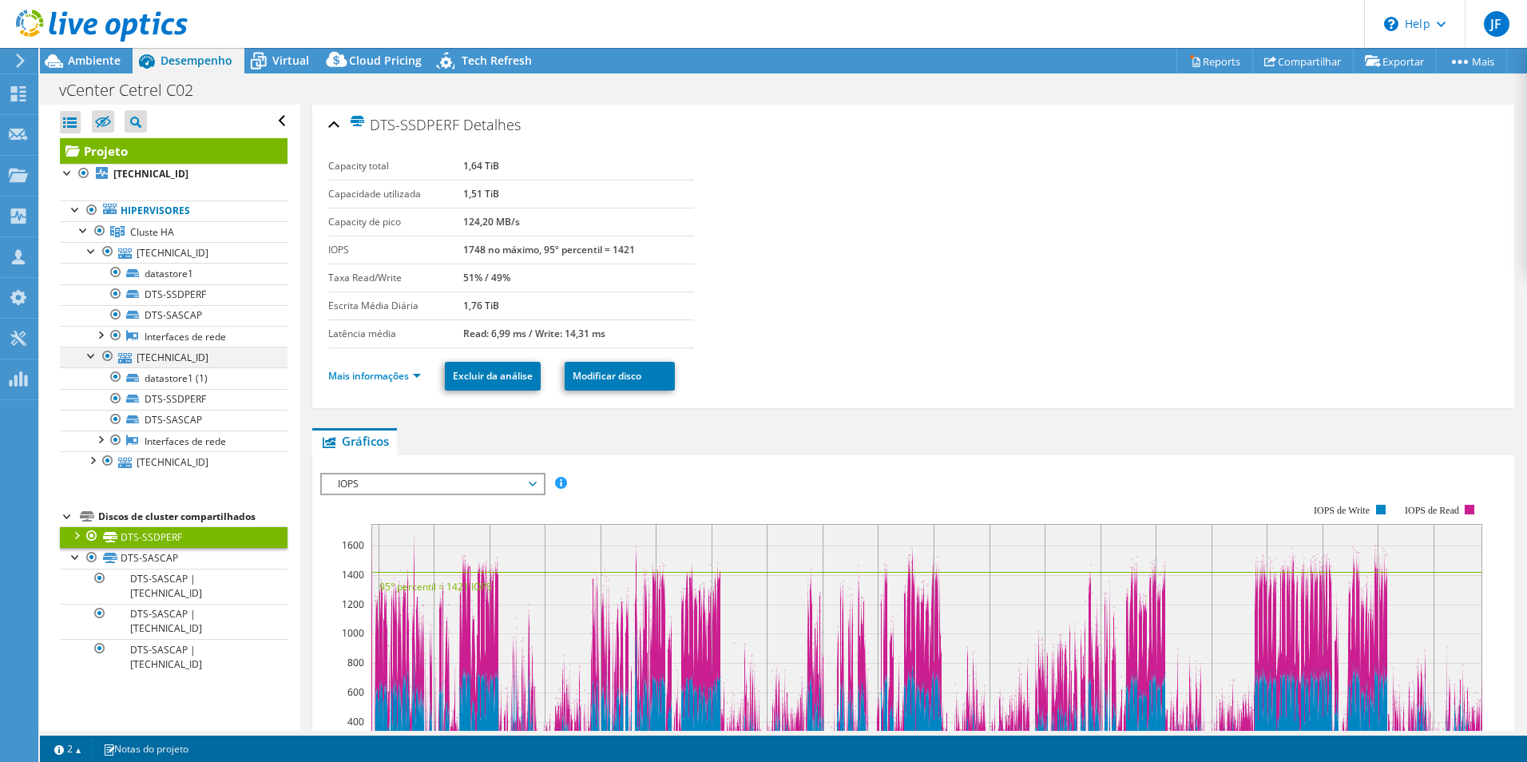
click at [89, 357] on div at bounding box center [92, 355] width 16 height 16
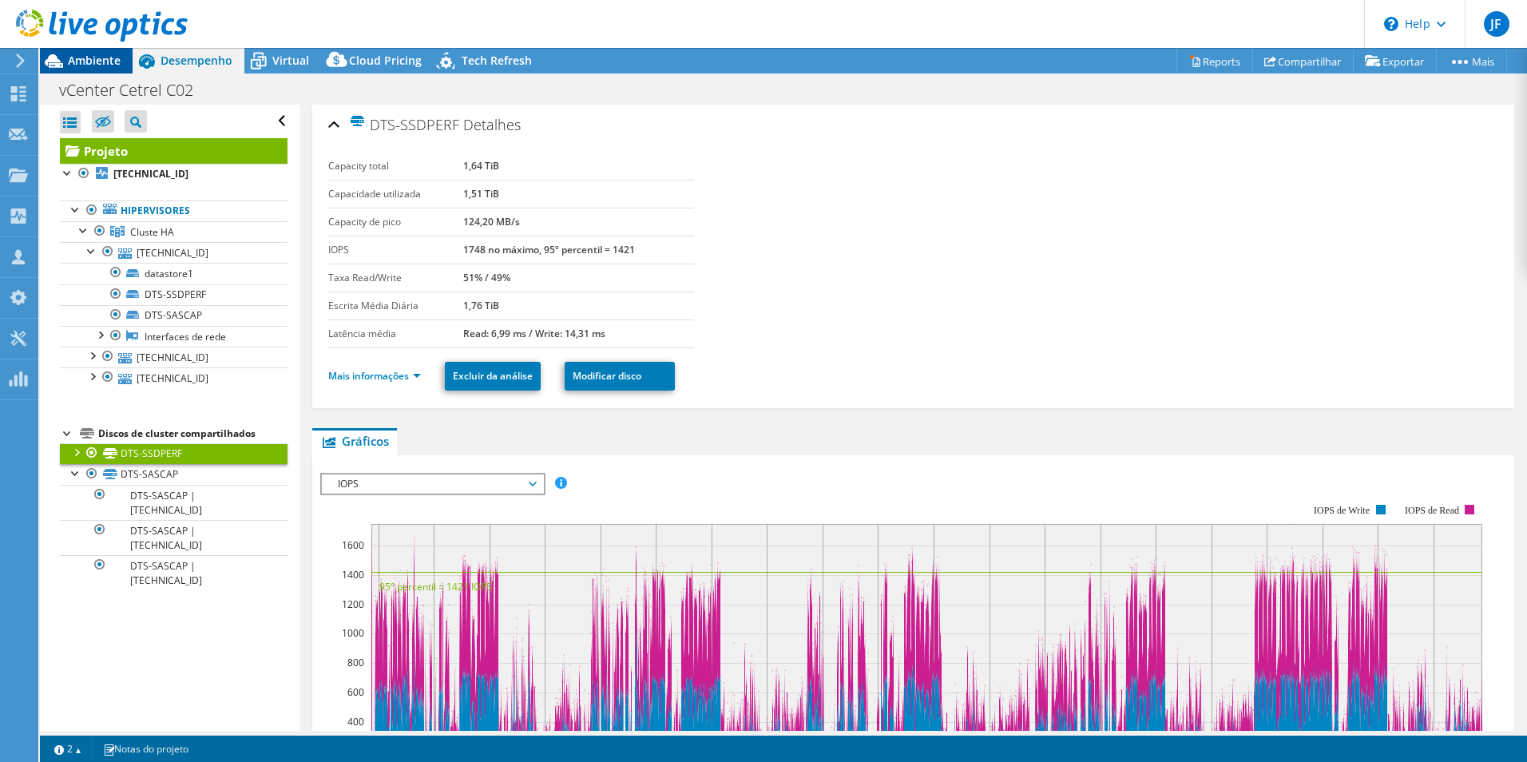
click at [69, 54] on span "Ambiente" at bounding box center [94, 60] width 53 height 15
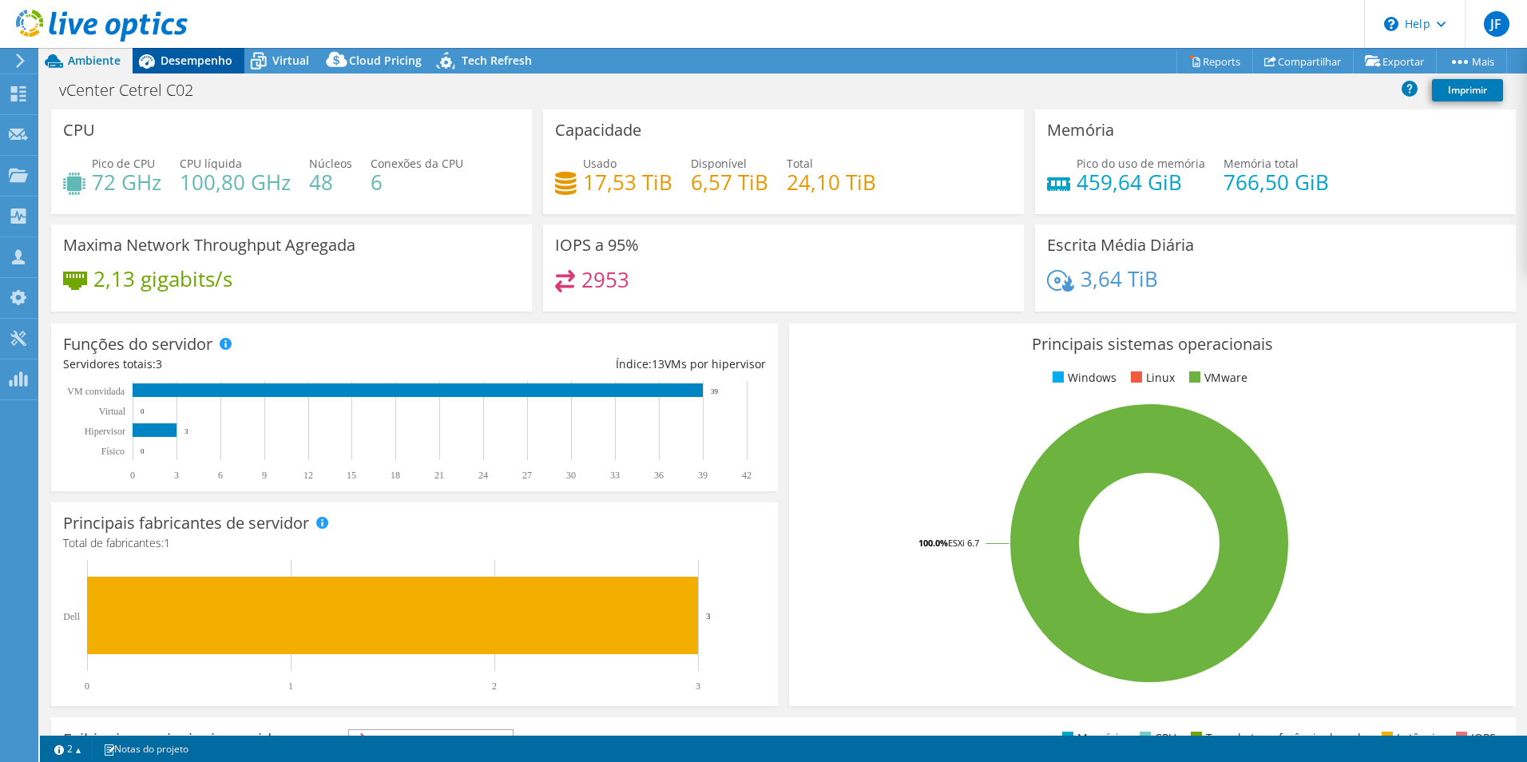
click at [204, 68] on div "Desempenho" at bounding box center [189, 61] width 112 height 26
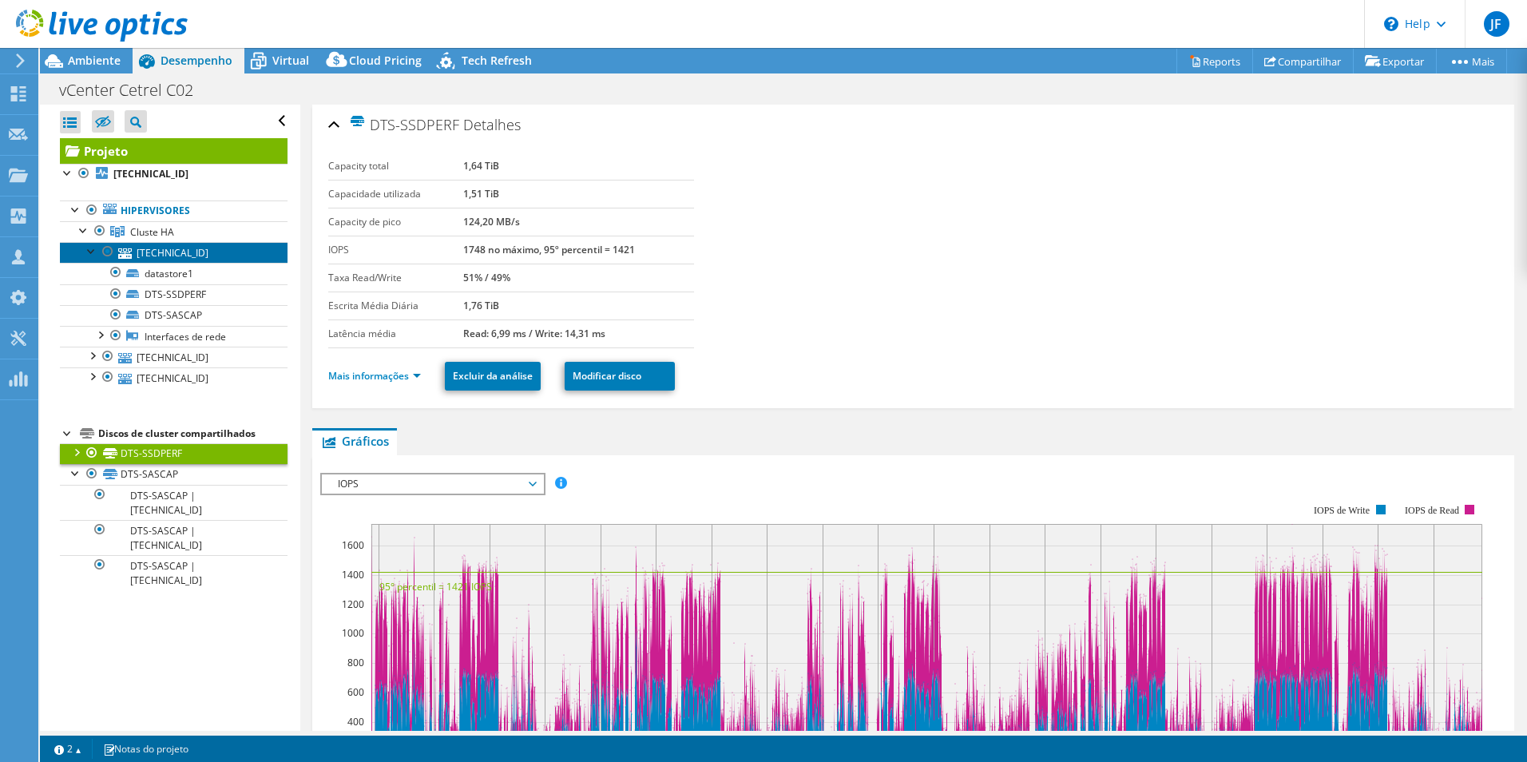
click at [183, 248] on link "[TECHNICAL_ID]" at bounding box center [174, 252] width 228 height 21
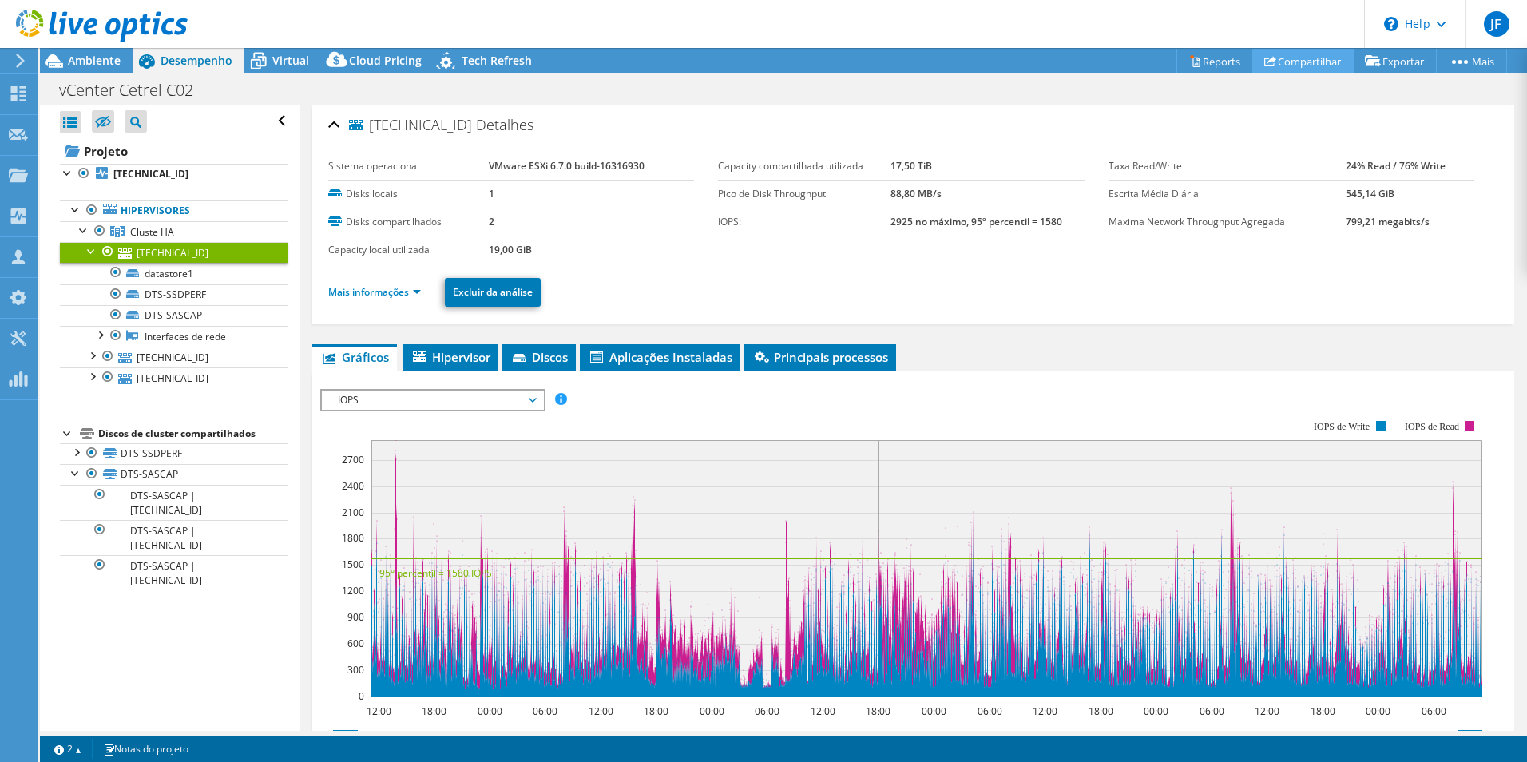
click at [1303, 62] on link "Compartilhar" at bounding box center [1302, 61] width 101 height 25
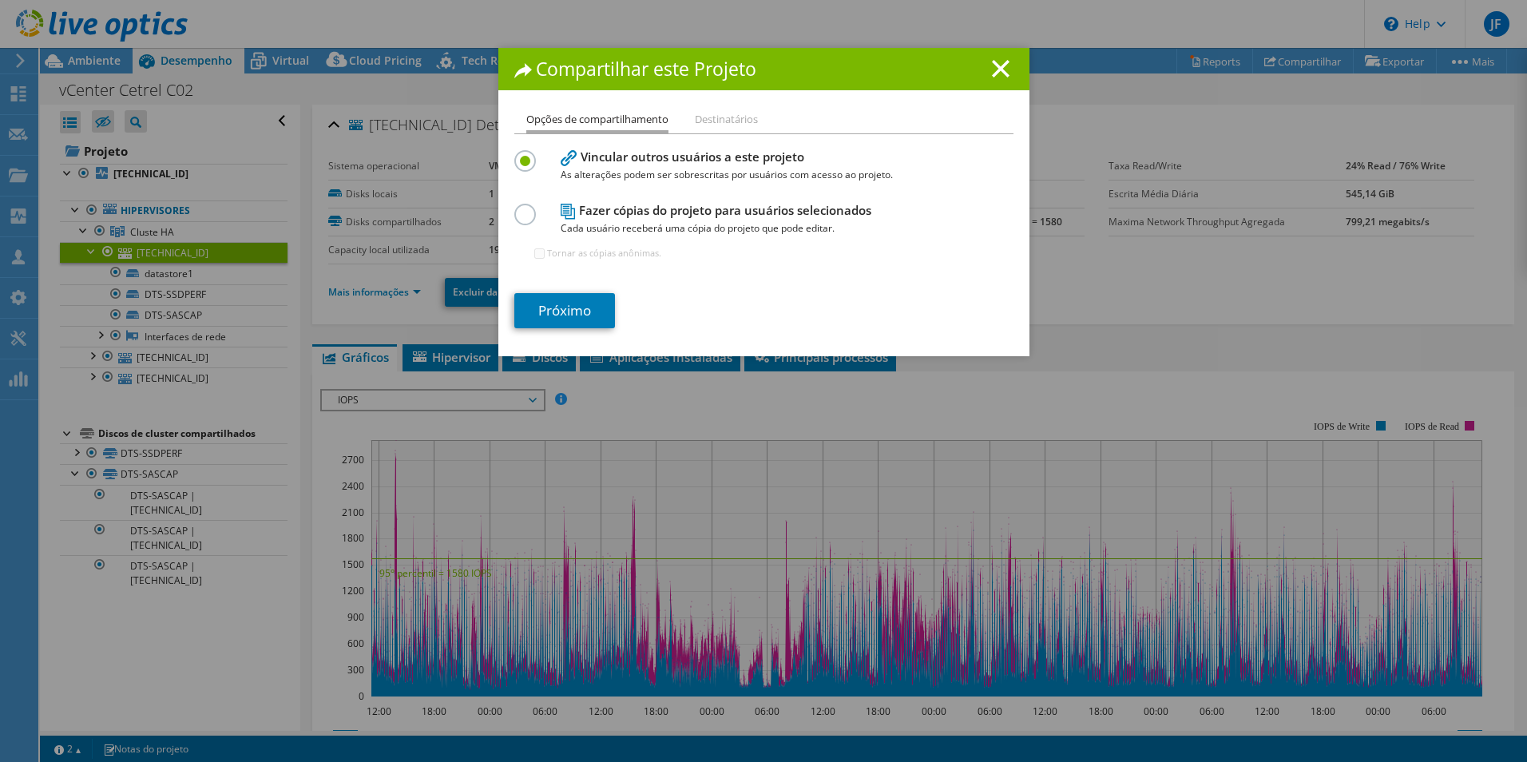
click at [724, 110] on li "Destinatários" at bounding box center [726, 120] width 63 height 20
click at [720, 117] on li "Destinatários" at bounding box center [726, 120] width 63 height 20
drag, startPoint x: 720, startPoint y: 117, endPoint x: 708, endPoint y: 124, distance: 14.0
click at [712, 122] on li "Destinatários" at bounding box center [726, 120] width 63 height 20
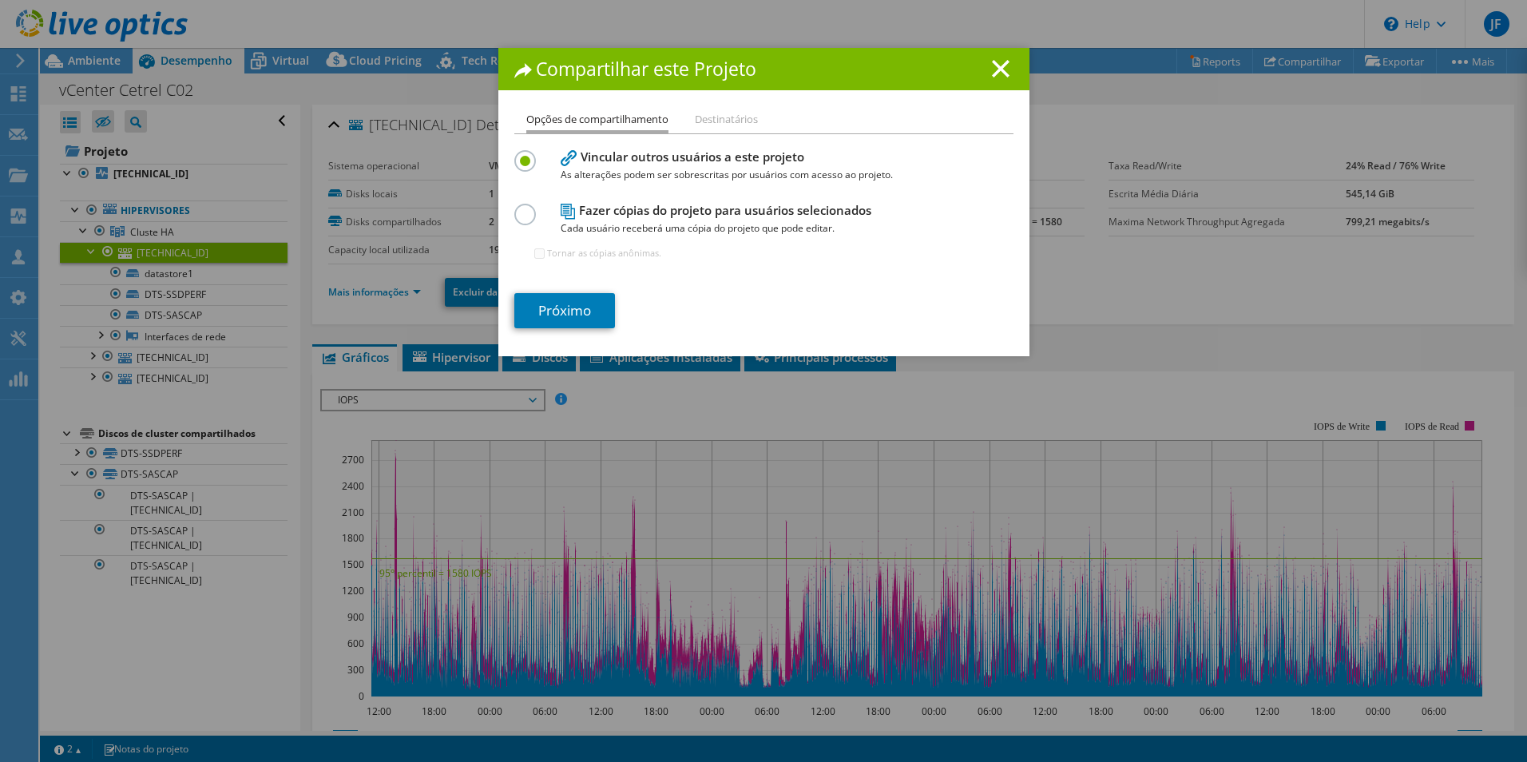
click at [522, 208] on label at bounding box center [528, 206] width 28 height 4
click at [0, 0] on input "radio" at bounding box center [0, 0] width 0 height 0
click at [546, 309] on link "Próximo" at bounding box center [564, 310] width 101 height 35
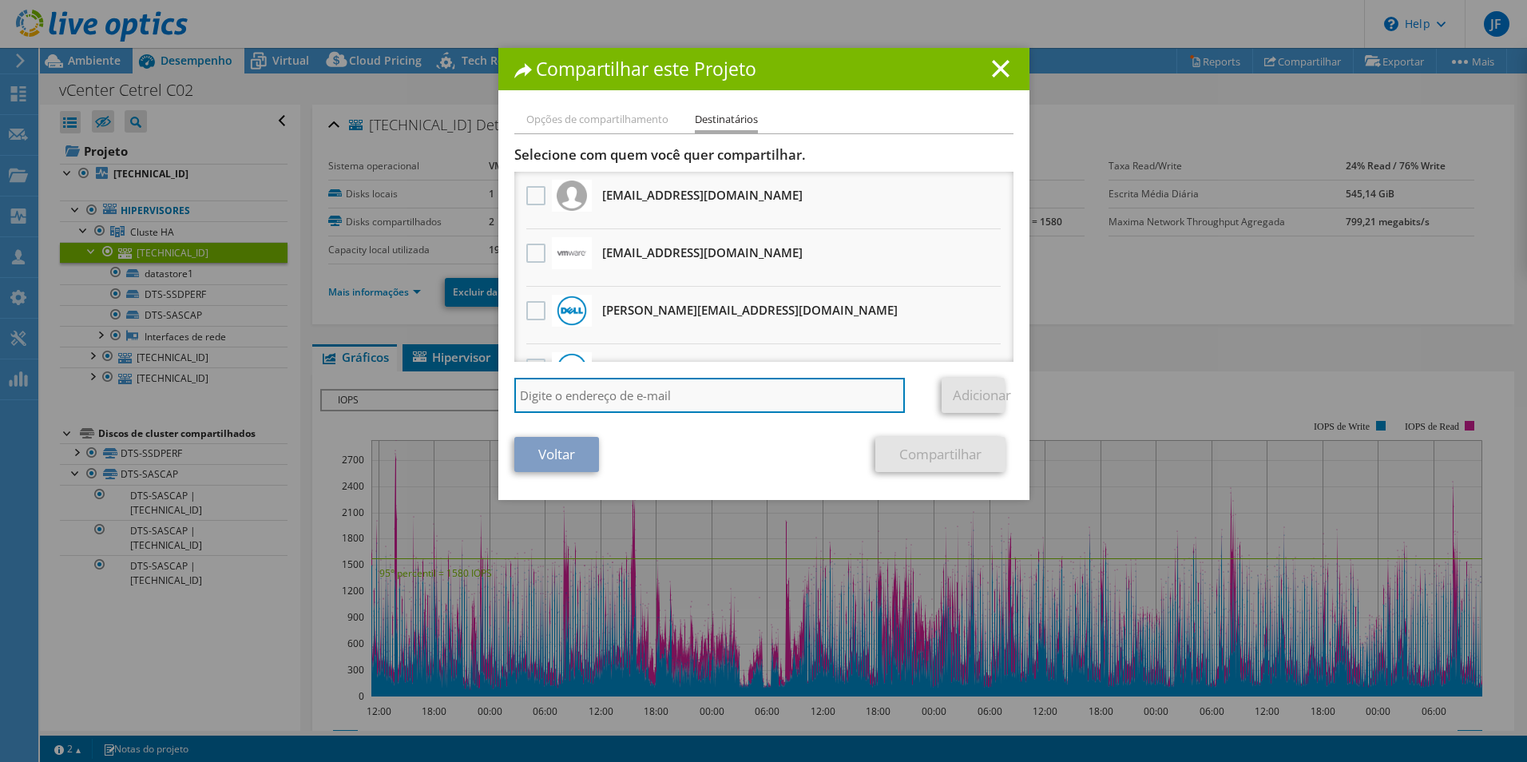
click at [598, 394] on input "search" at bounding box center [709, 395] width 391 height 35
type input "[EMAIL_ADDRESS][DOMAIN_NAME]"
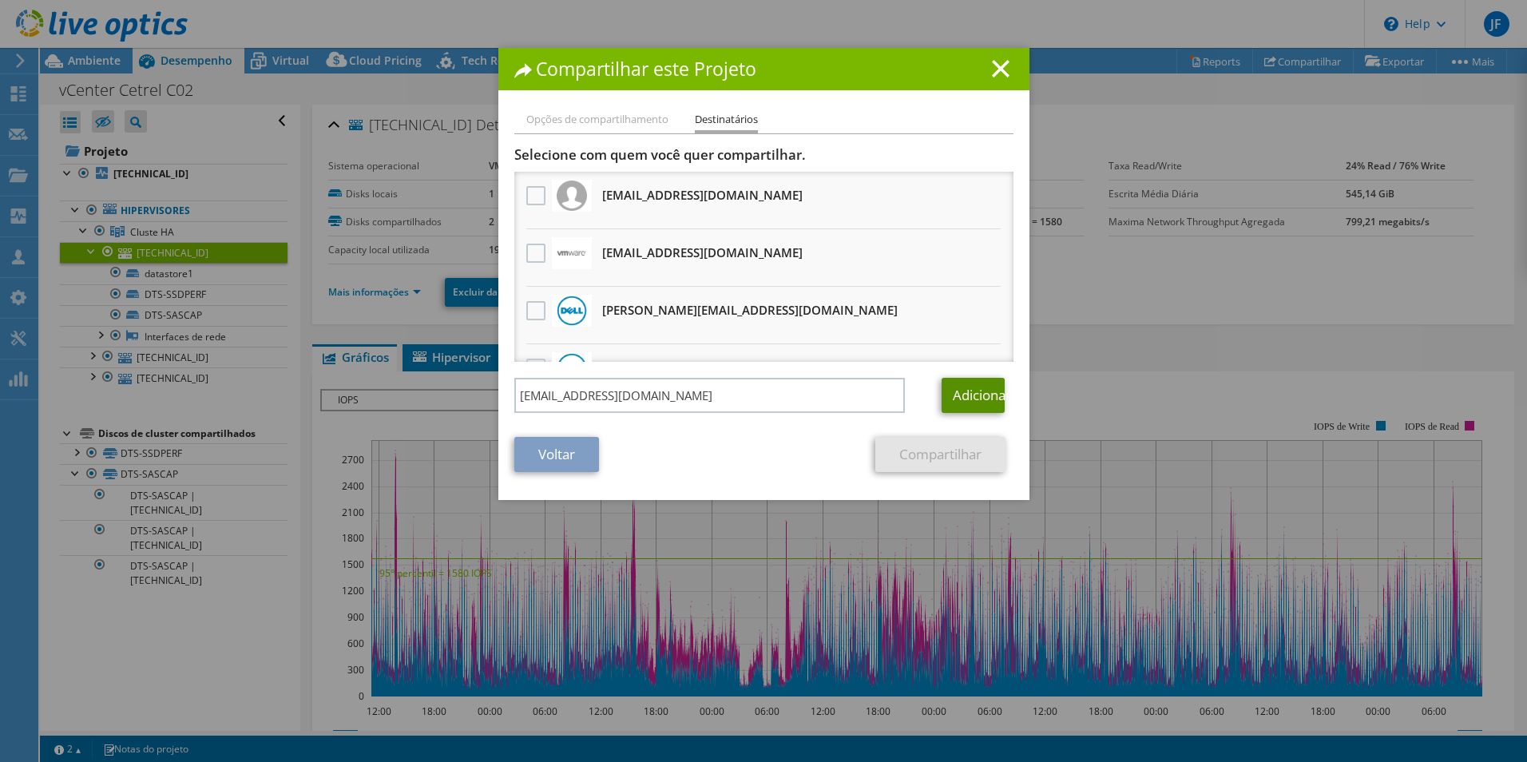
click at [983, 391] on link "Adicionar" at bounding box center [973, 395] width 63 height 35
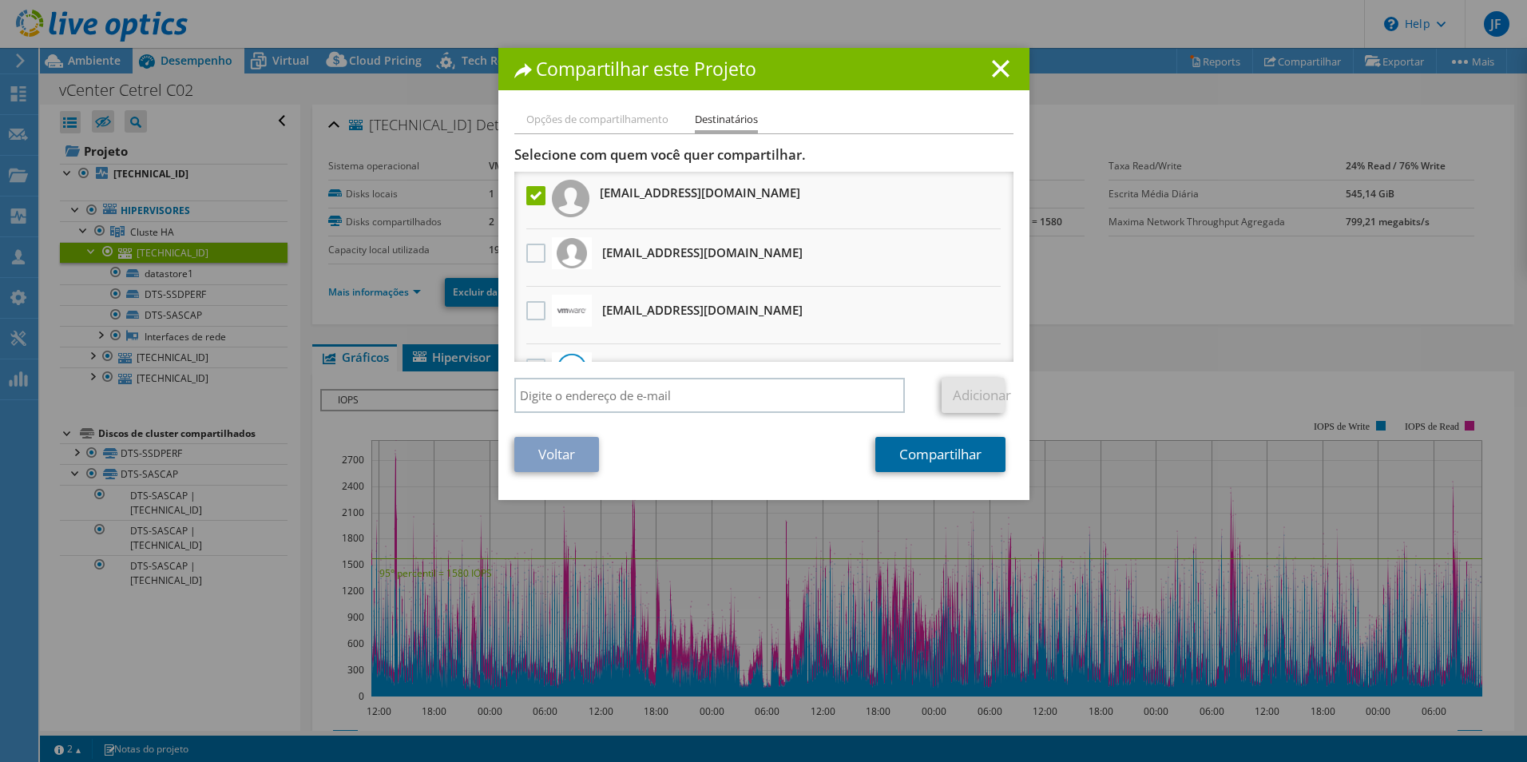
click at [911, 449] on link "Compartilhar" at bounding box center [940, 454] width 130 height 35
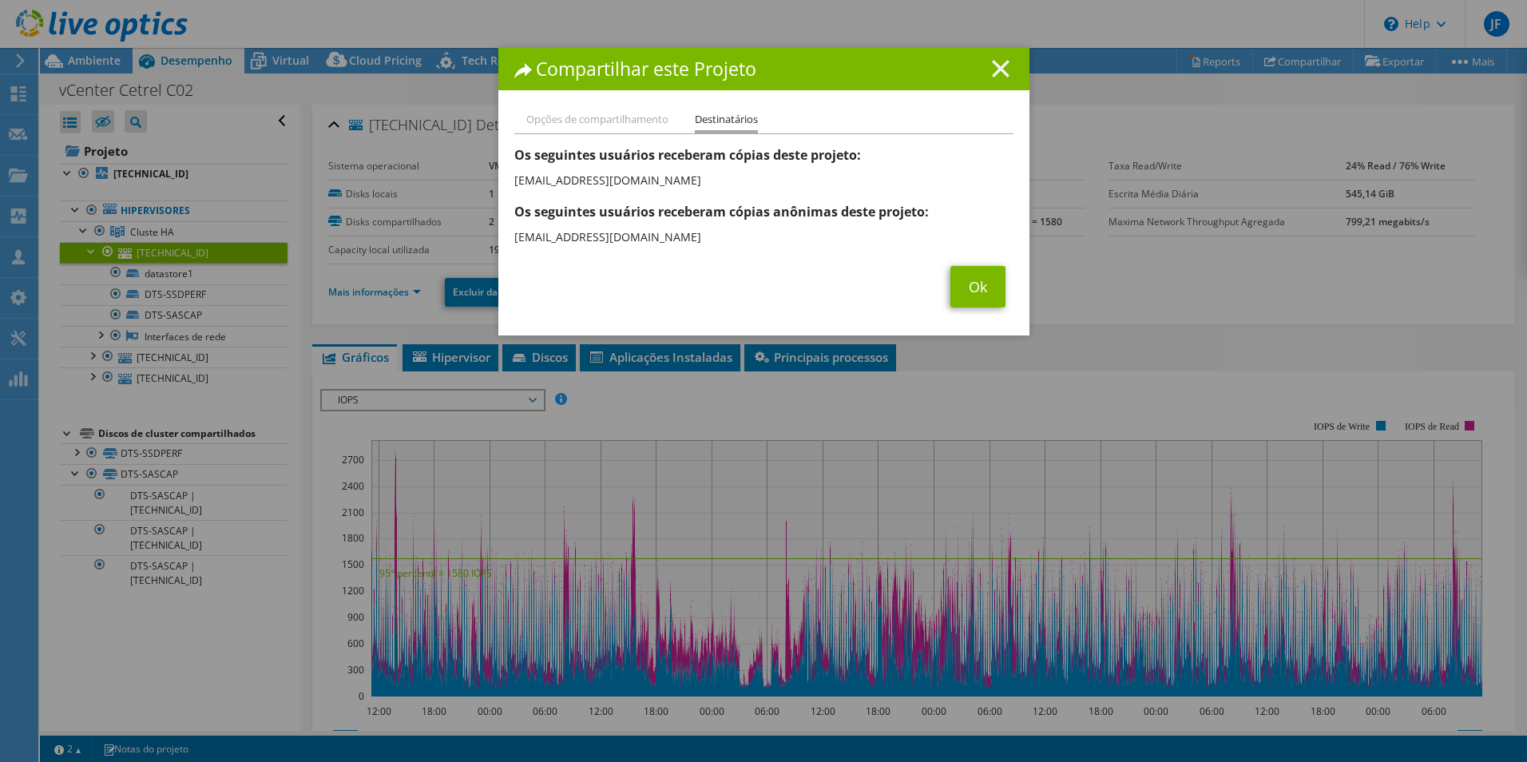
click at [1001, 66] on icon at bounding box center [1001, 69] width 18 height 18
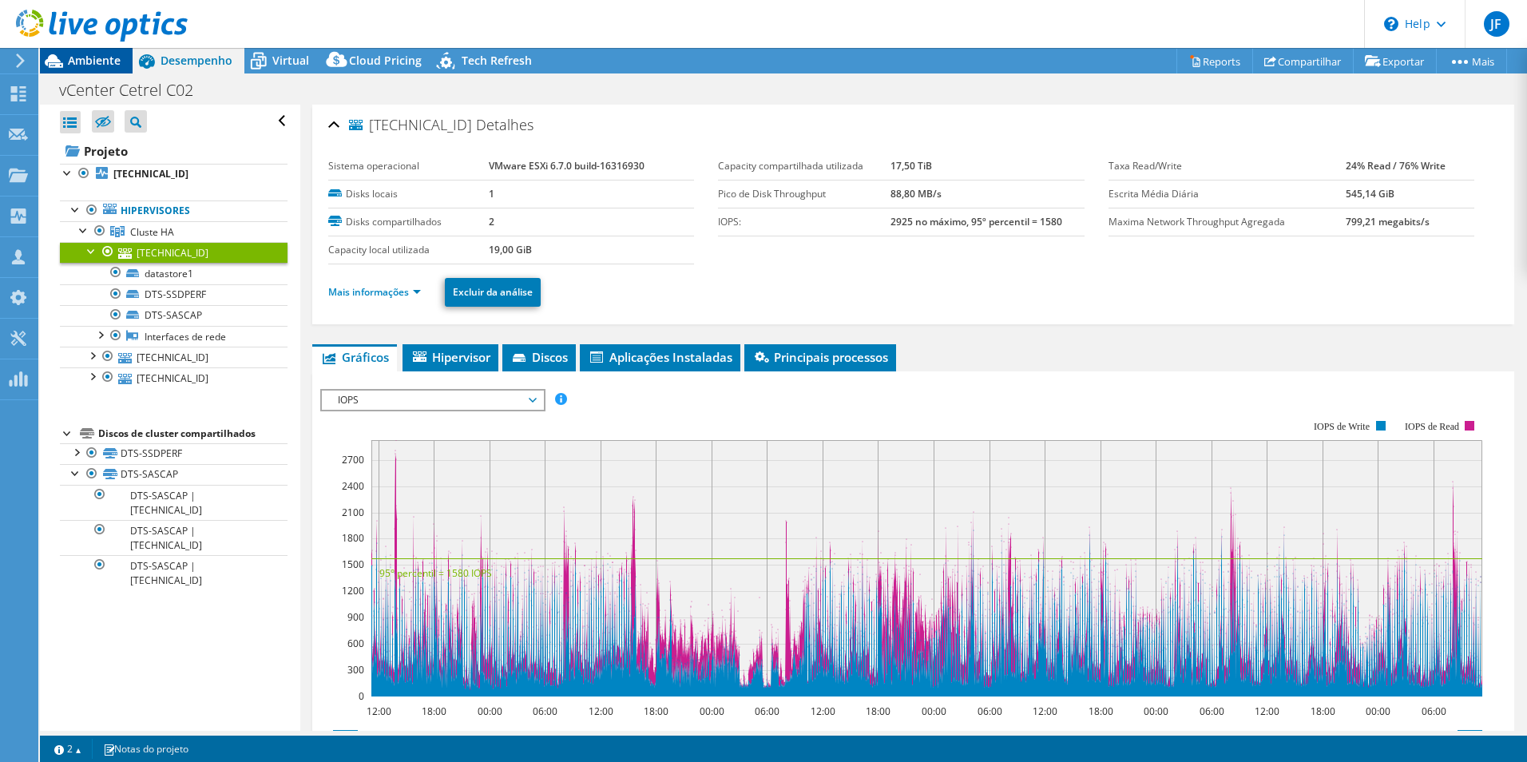
click at [75, 64] on span "Ambiente" at bounding box center [94, 60] width 53 height 15
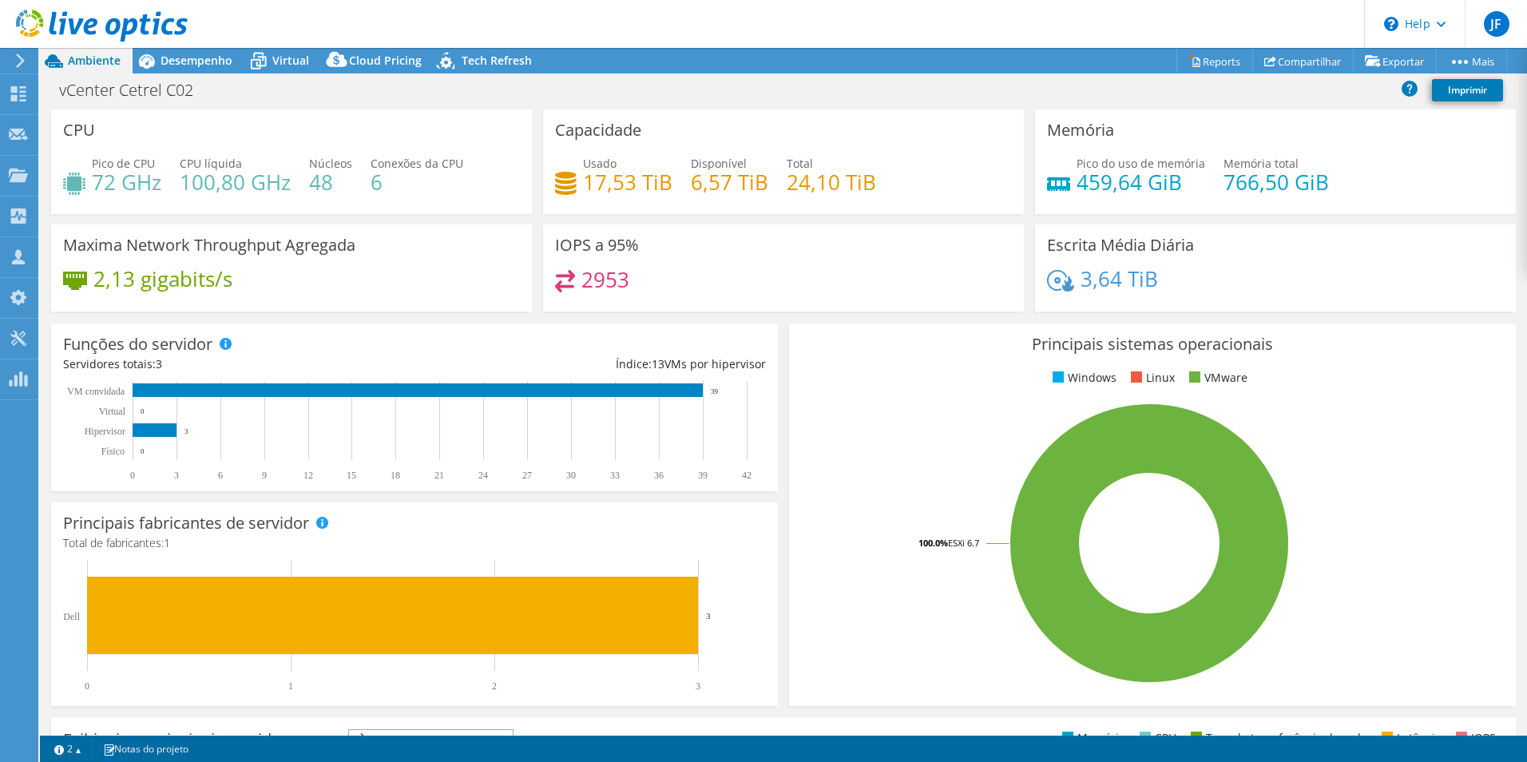
click at [22, 56] on icon at bounding box center [20, 61] width 12 height 14
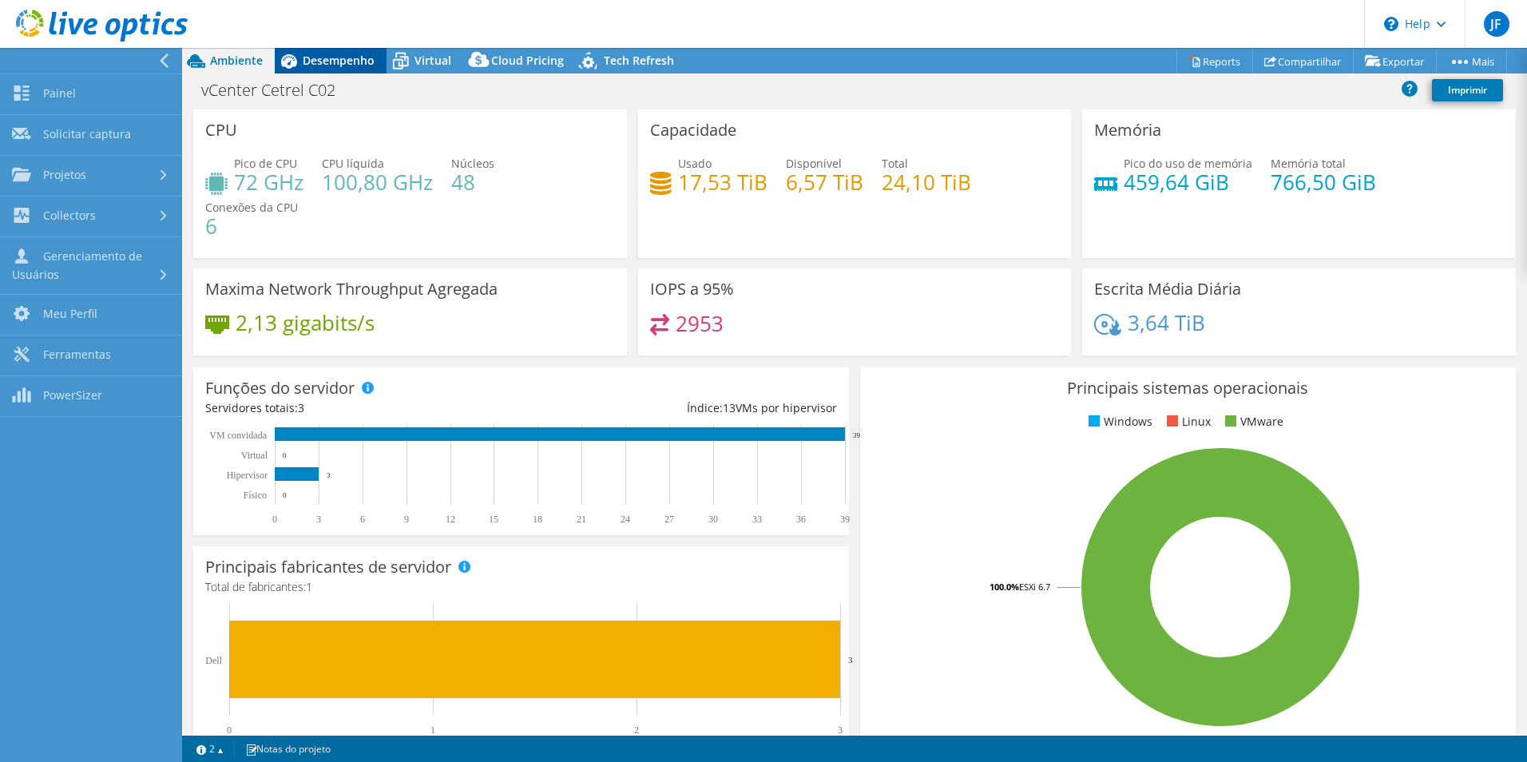
click at [348, 60] on span "Desempenho" at bounding box center [339, 60] width 72 height 15
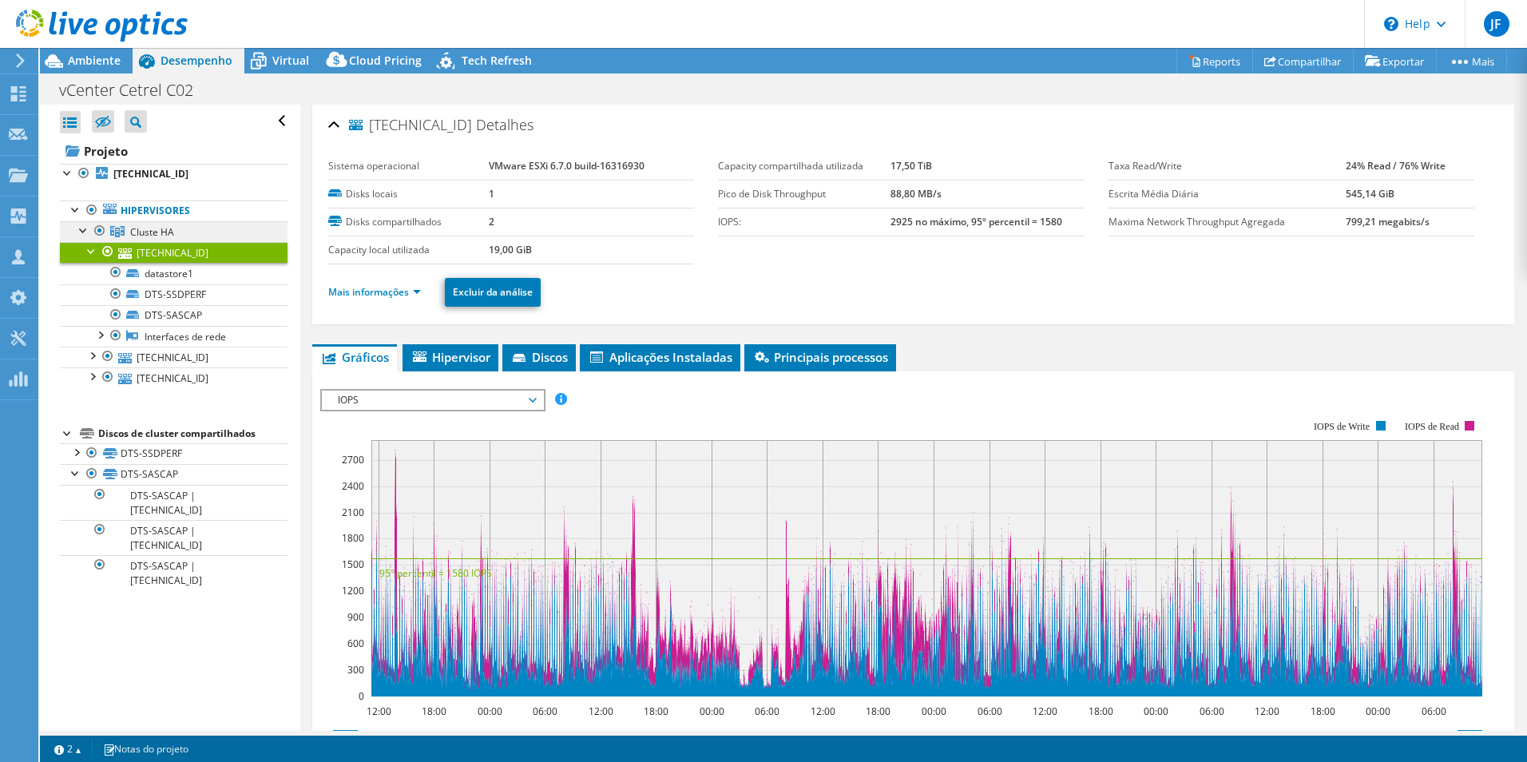
click at [168, 237] on span "Cluste HA" at bounding box center [152, 232] width 44 height 14
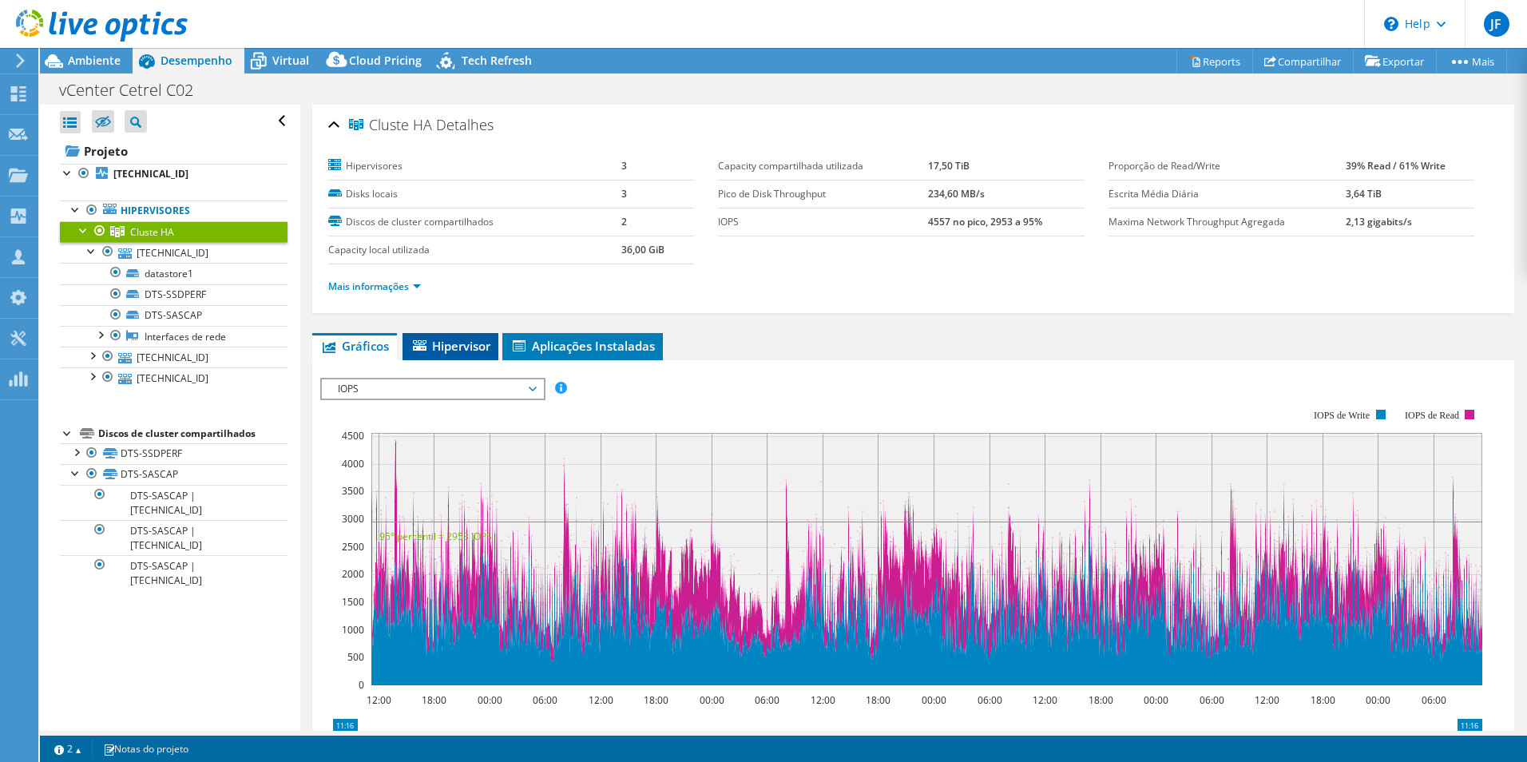
click at [457, 333] on li "Hipervisor" at bounding box center [451, 346] width 96 height 27
